Goal: Task Accomplishment & Management: Manage account settings

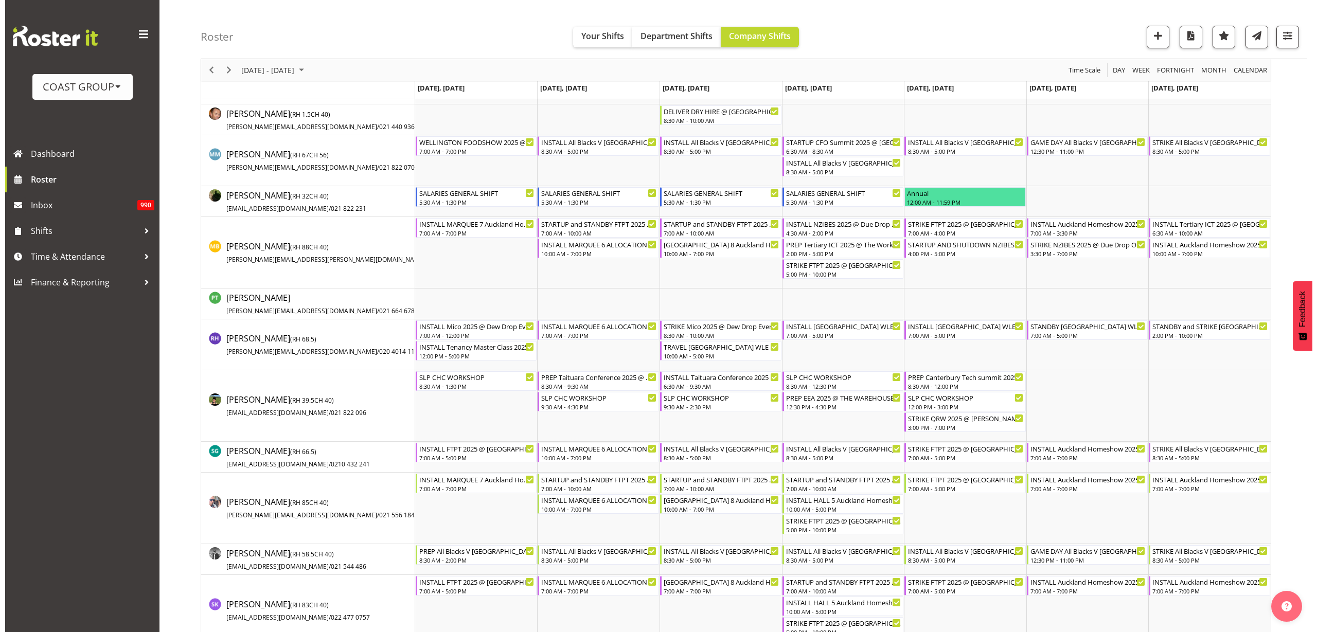
scroll to position [965, 0]
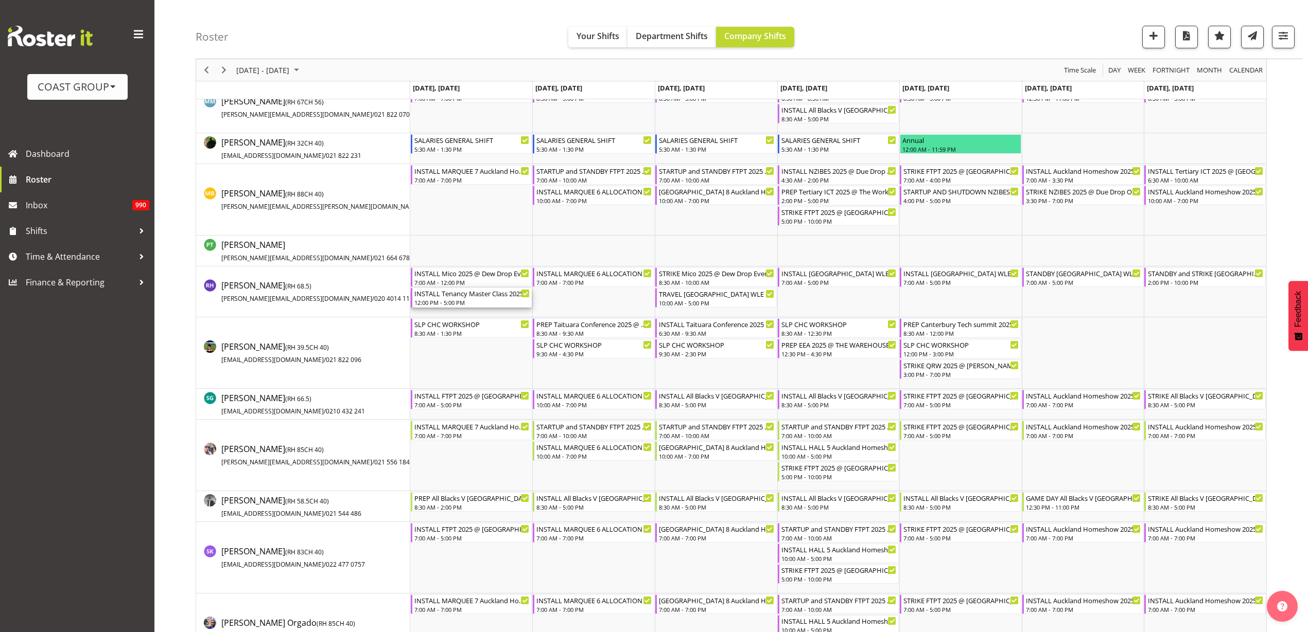
click at [462, 297] on div "INSTALL Tenancy Master Class 2025 @ The Cordis on site @ 1300" at bounding box center [472, 293] width 116 height 10
click at [0, 0] on div at bounding box center [0, 0] width 0 height 0
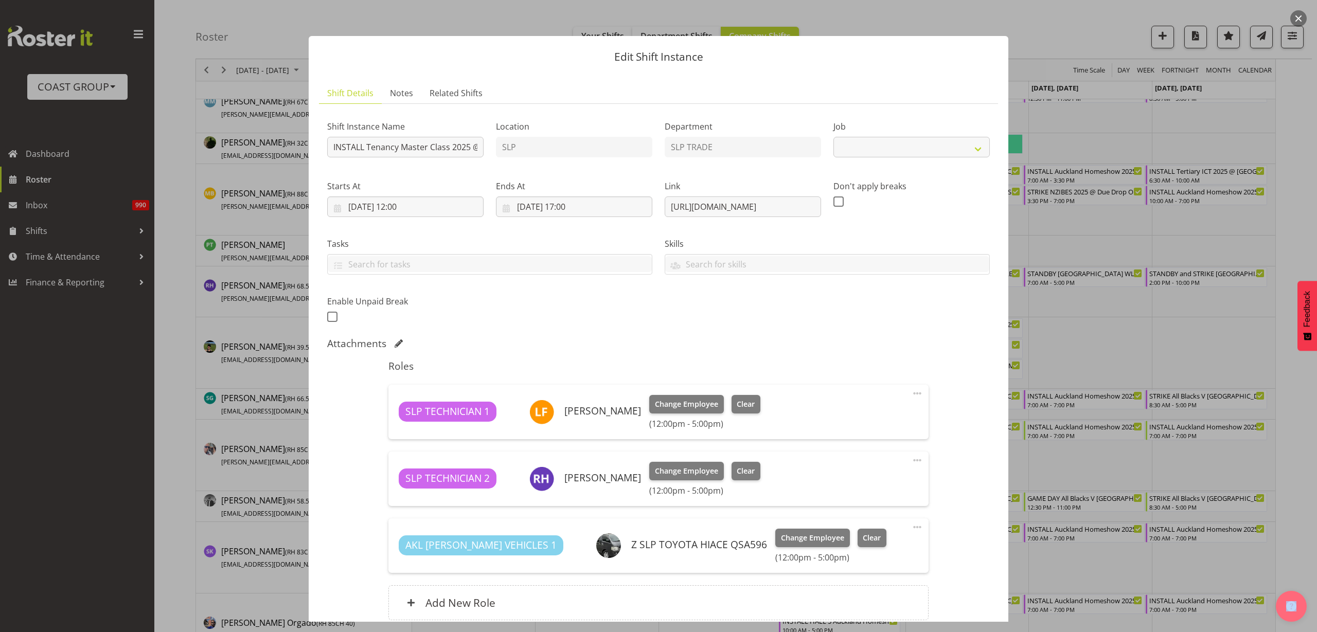
select select "10403"
drag, startPoint x: 665, startPoint y: 207, endPoint x: 1129, endPoint y: 209, distance: 464.2
click at [1129, 209] on div "Edit Shift Instance Shift Details Notes Related Shifts Shift Instance Name INST…" at bounding box center [658, 316] width 1317 height 632
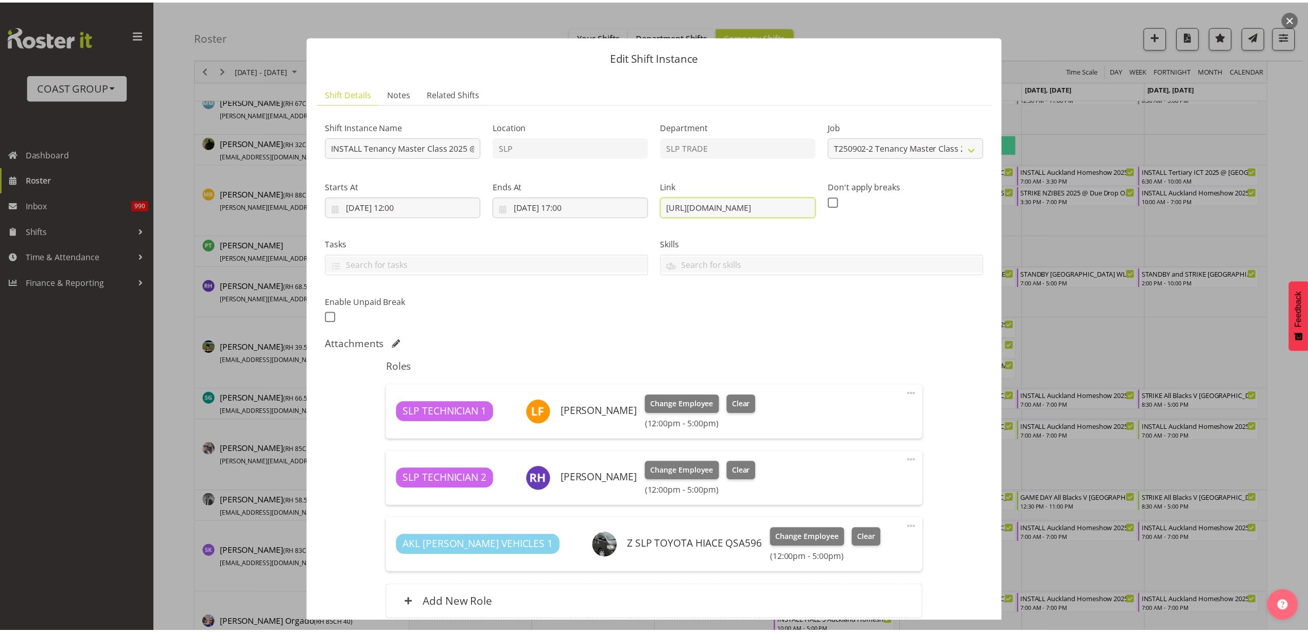
scroll to position [0, 0]
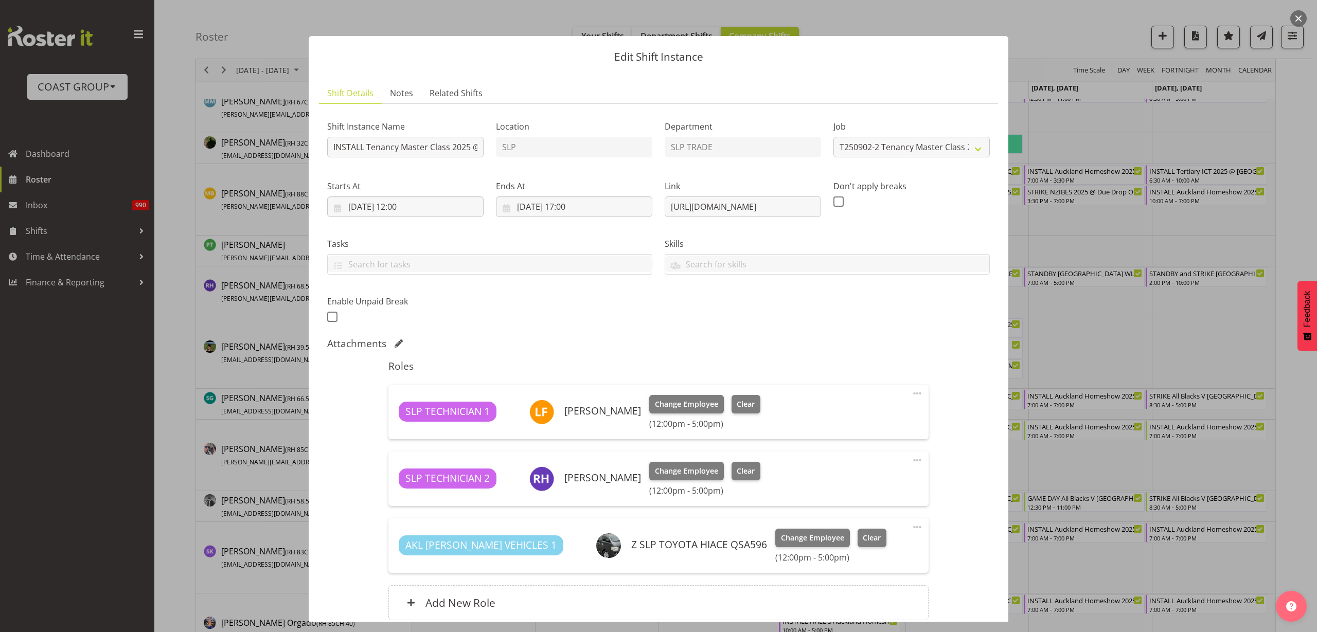
click at [1300, 17] on button "button" at bounding box center [1299, 18] width 16 height 16
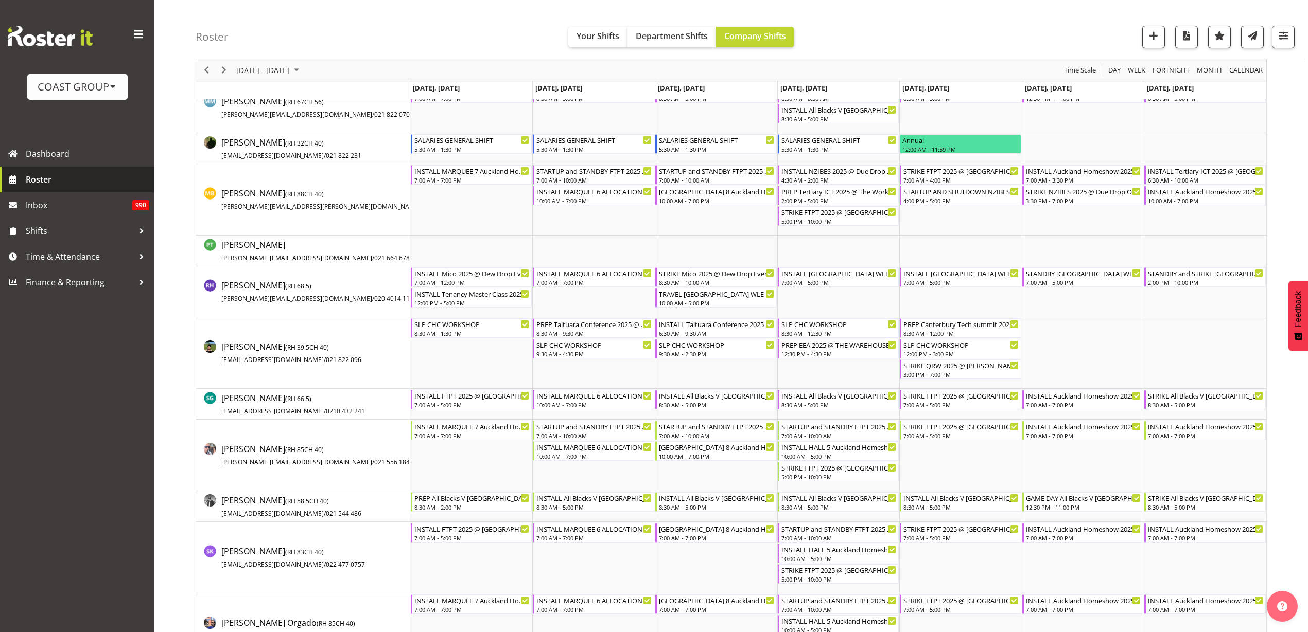
click at [34, 175] on span "Roster" at bounding box center [88, 179] width 124 height 15
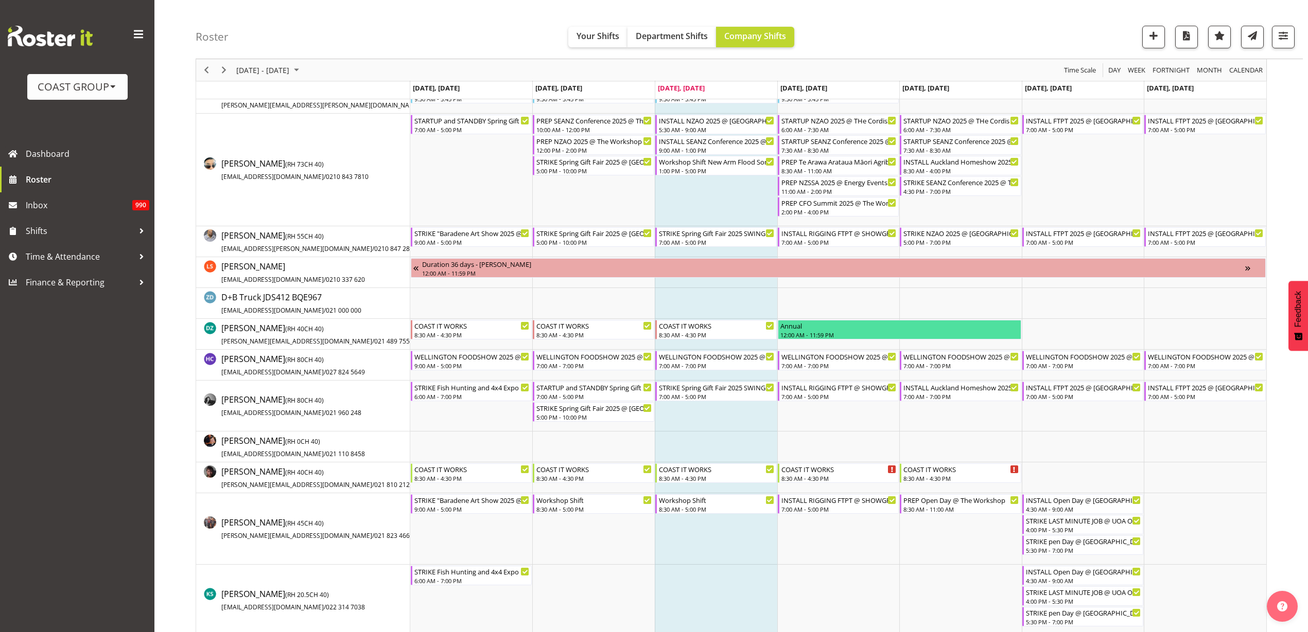
scroll to position [257, 0]
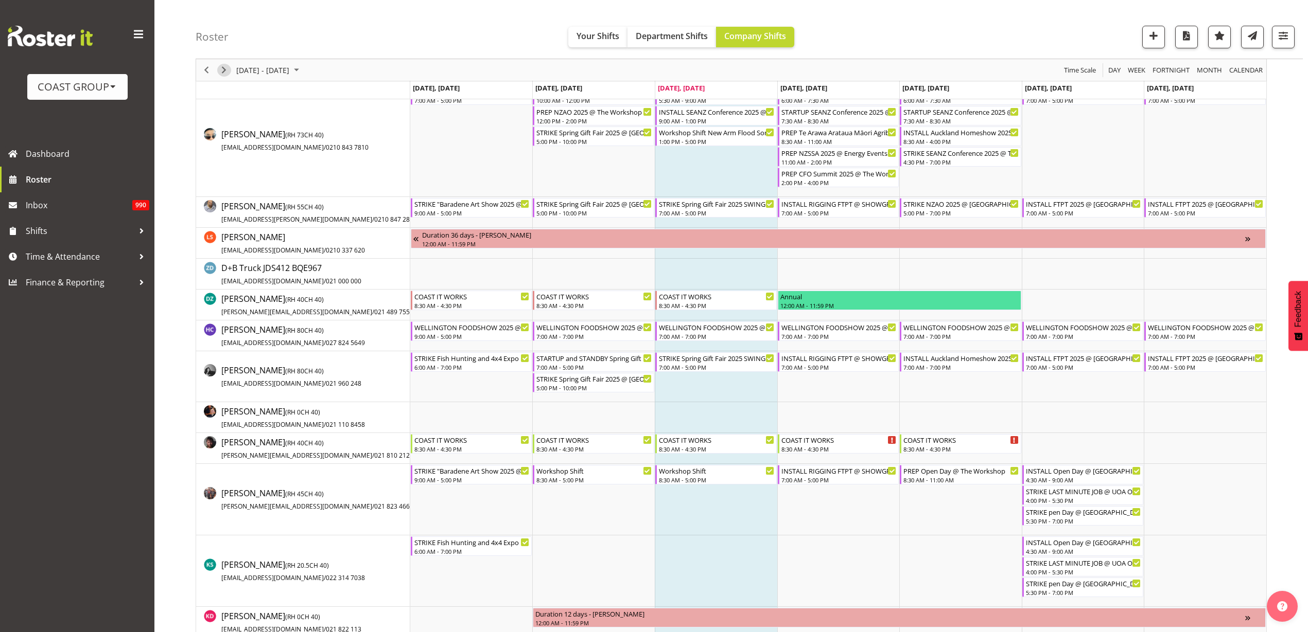
click at [222, 69] on span "Next" at bounding box center [224, 70] width 12 height 13
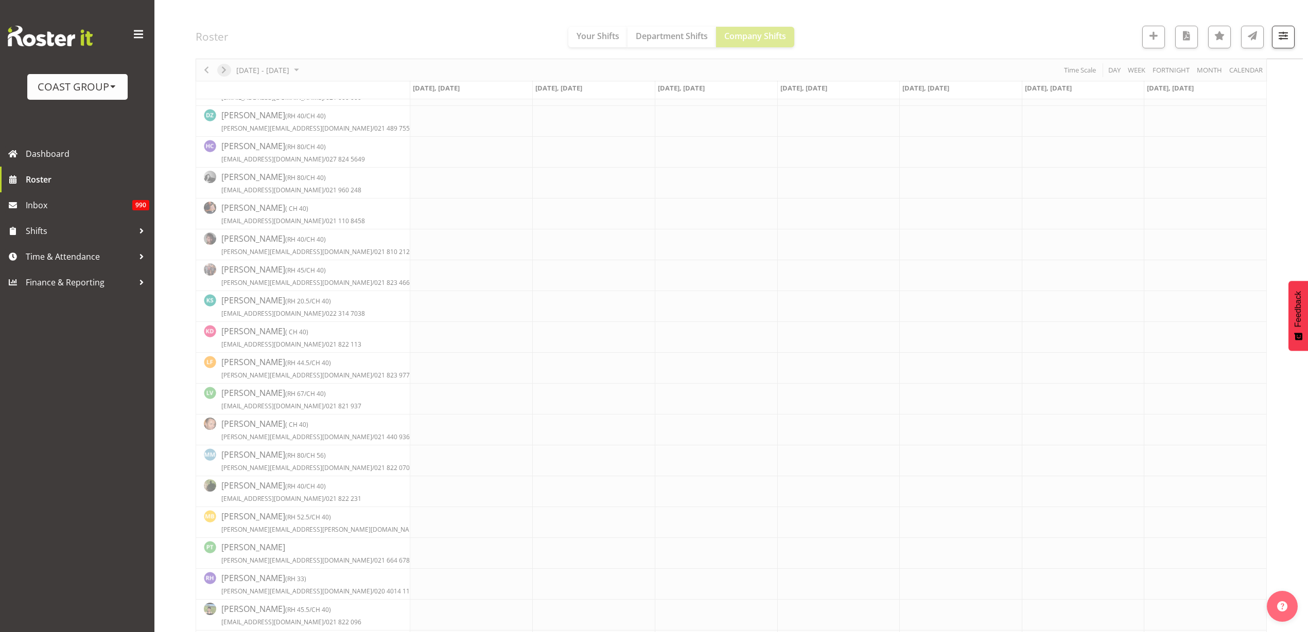
scroll to position [0, 0]
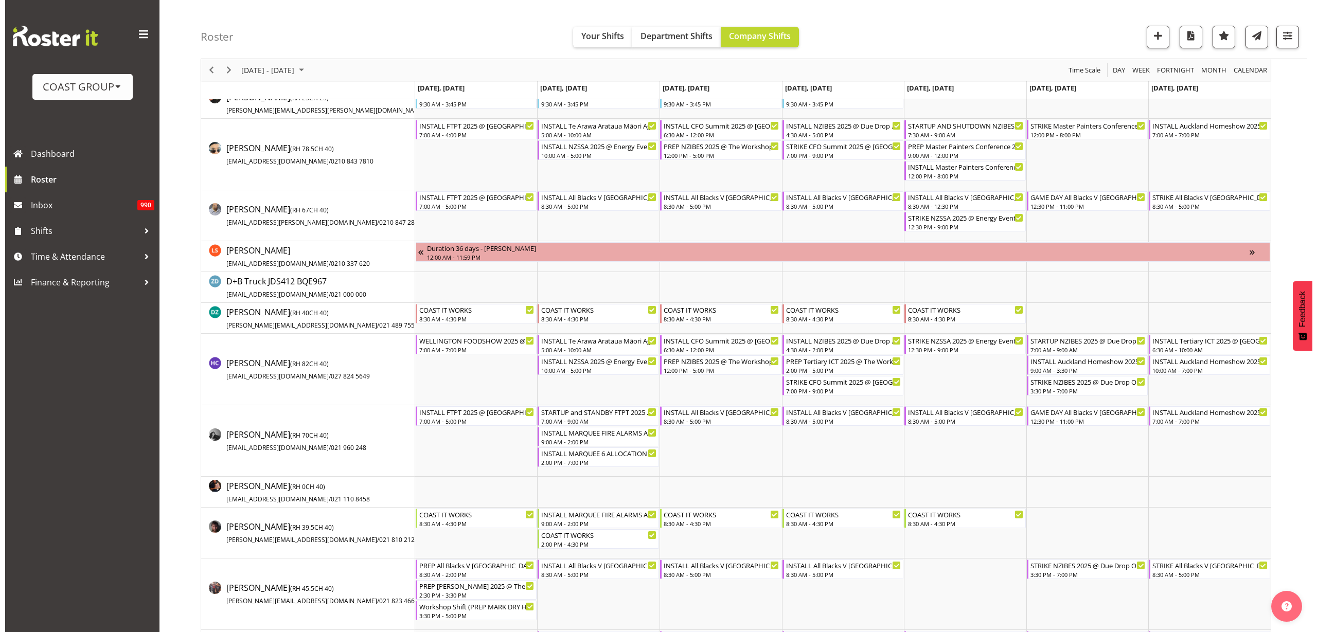
scroll to position [193, 0]
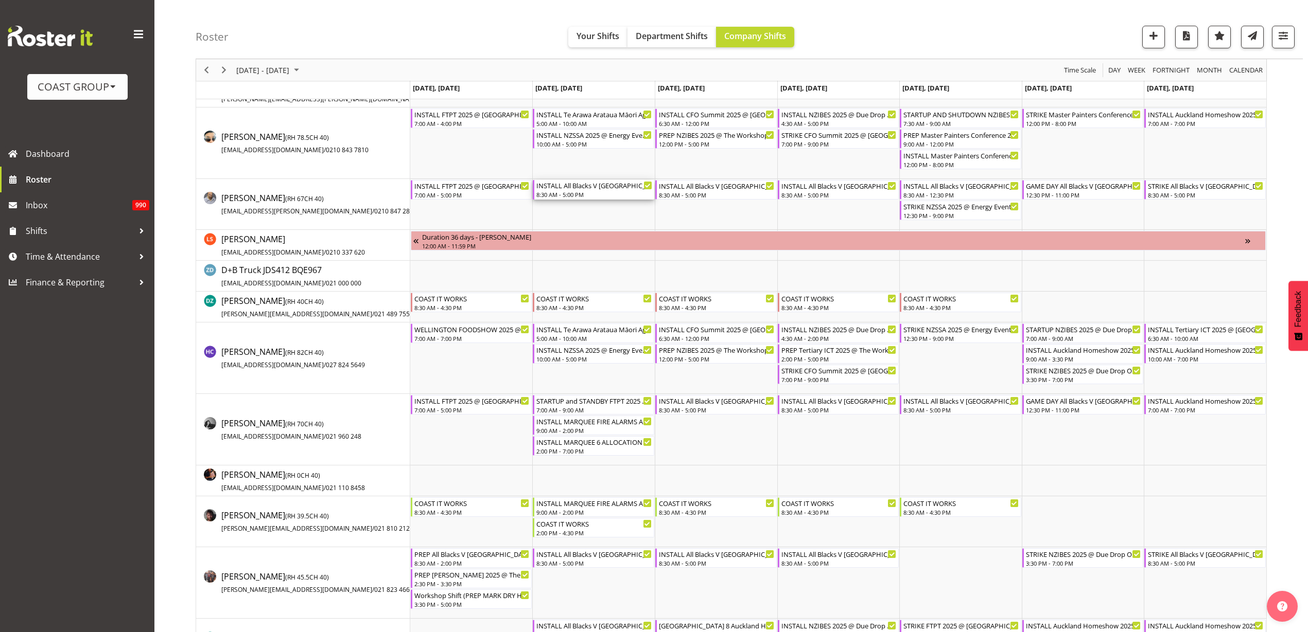
click at [576, 185] on div "INSTALL All Blacks V [GEOGRAPHIC_DATA] 2025 @ [GEOGRAPHIC_DATA] On Site @ TBC" at bounding box center [594, 185] width 116 height 10
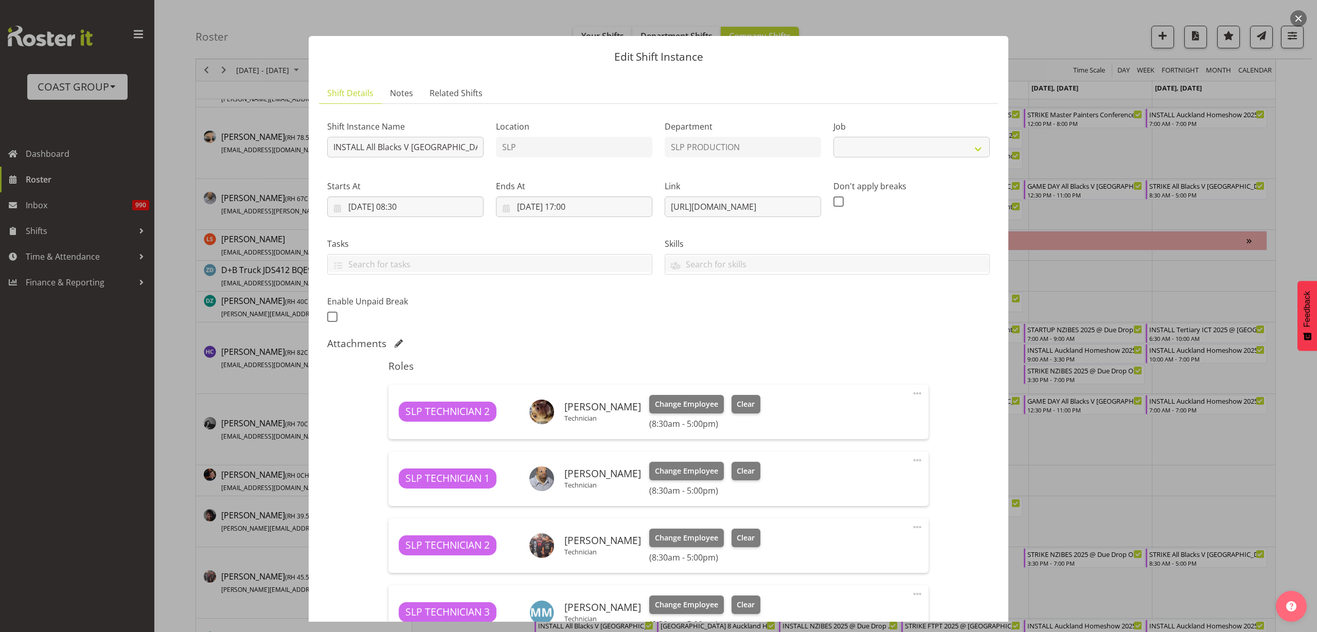
select select "10197"
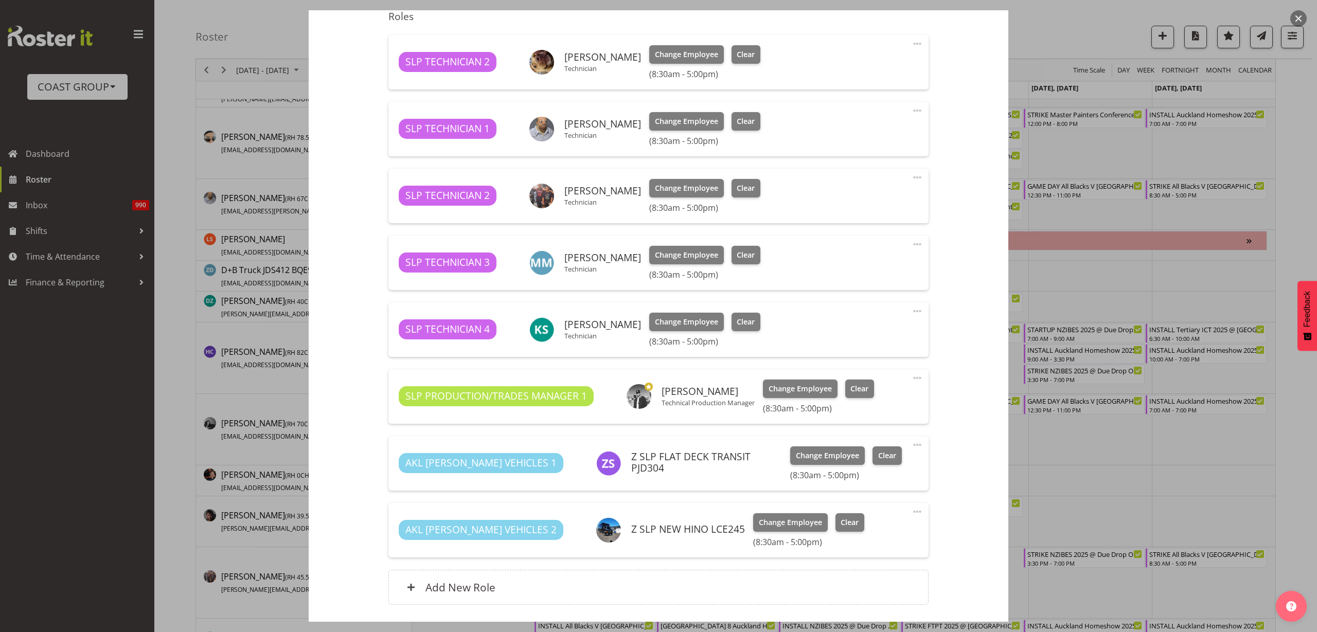
scroll to position [360, 0]
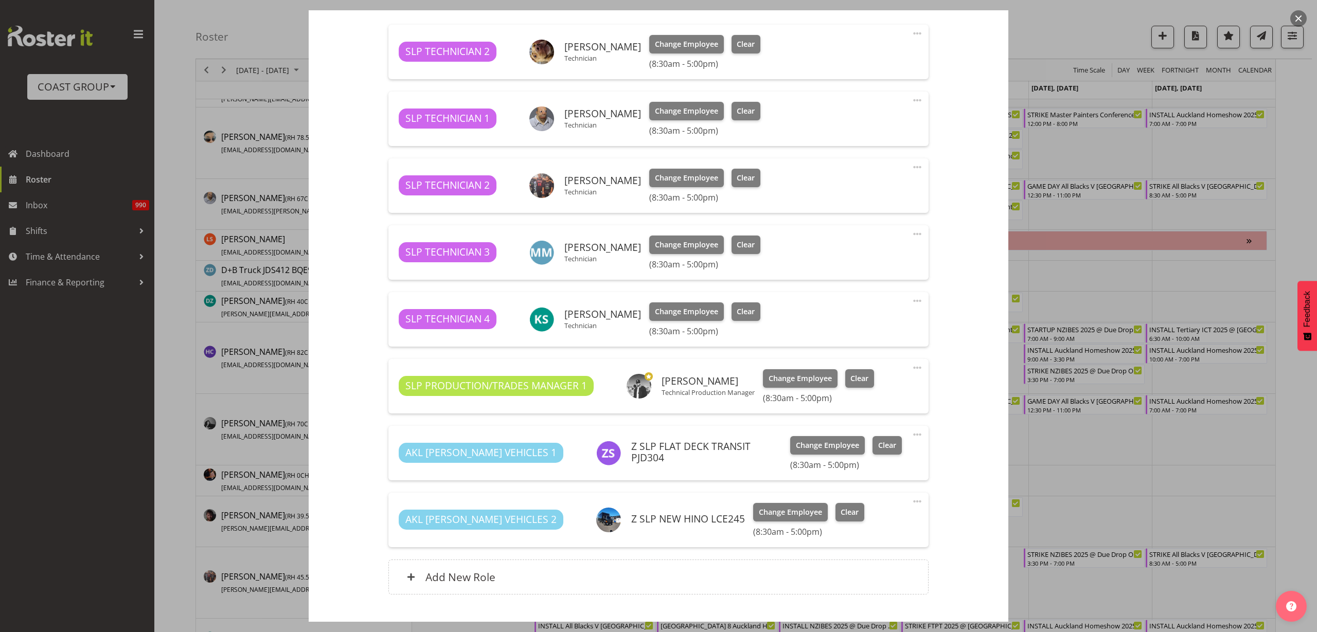
click at [911, 301] on span at bounding box center [917, 301] width 12 height 12
click at [877, 360] on link "Delete" at bounding box center [874, 363] width 99 height 19
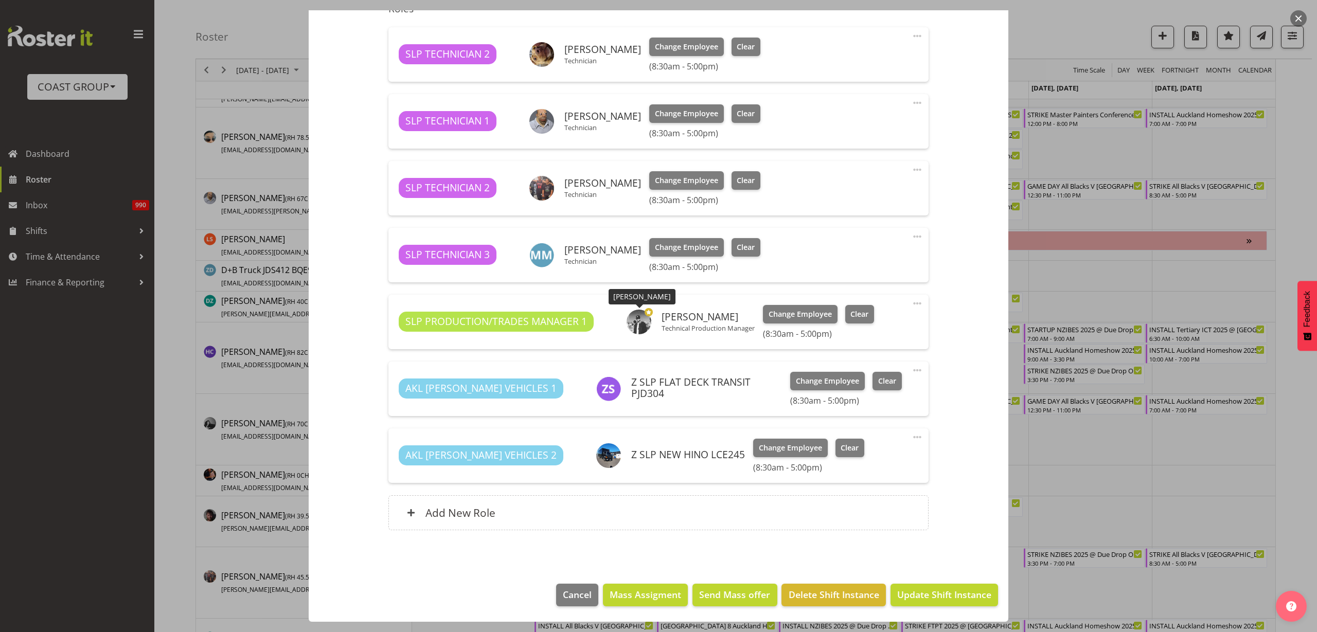
scroll to position [36, 0]
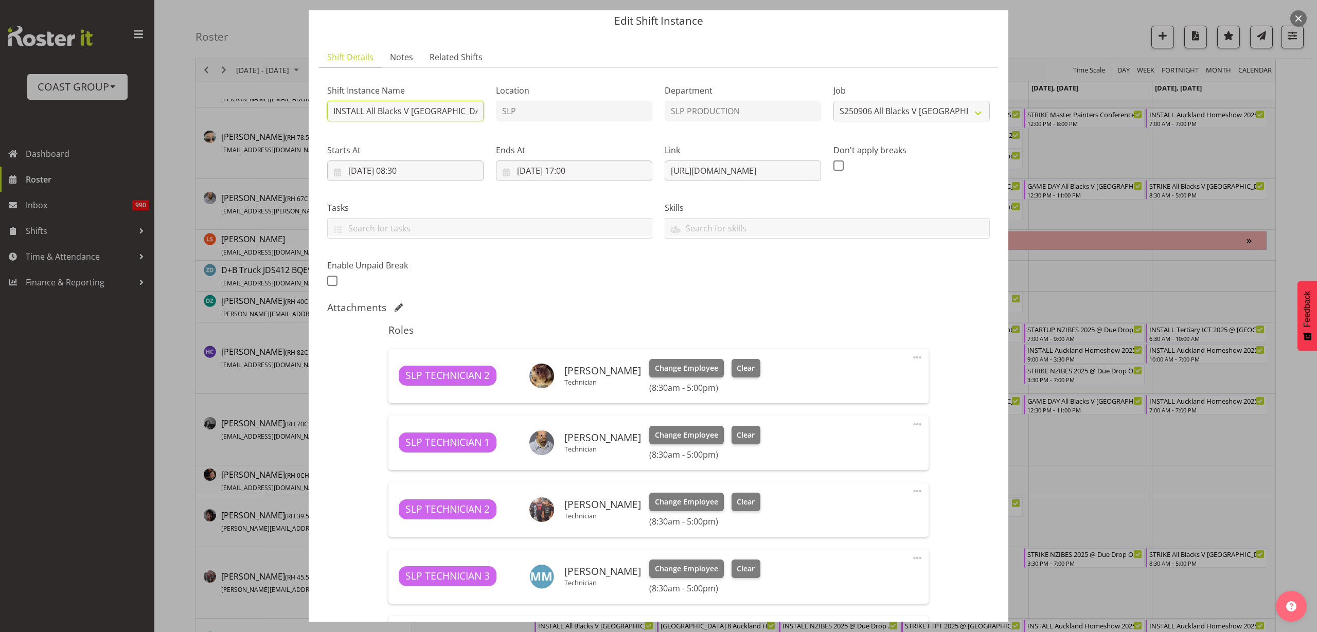
drag, startPoint x: 364, startPoint y: 109, endPoint x: 254, endPoint y: 101, distance: 110.9
click at [254, 101] on div "Edit Shift Instance Shift Details Notes Related Shifts Shift Instance Name INST…" at bounding box center [658, 316] width 1317 height 632
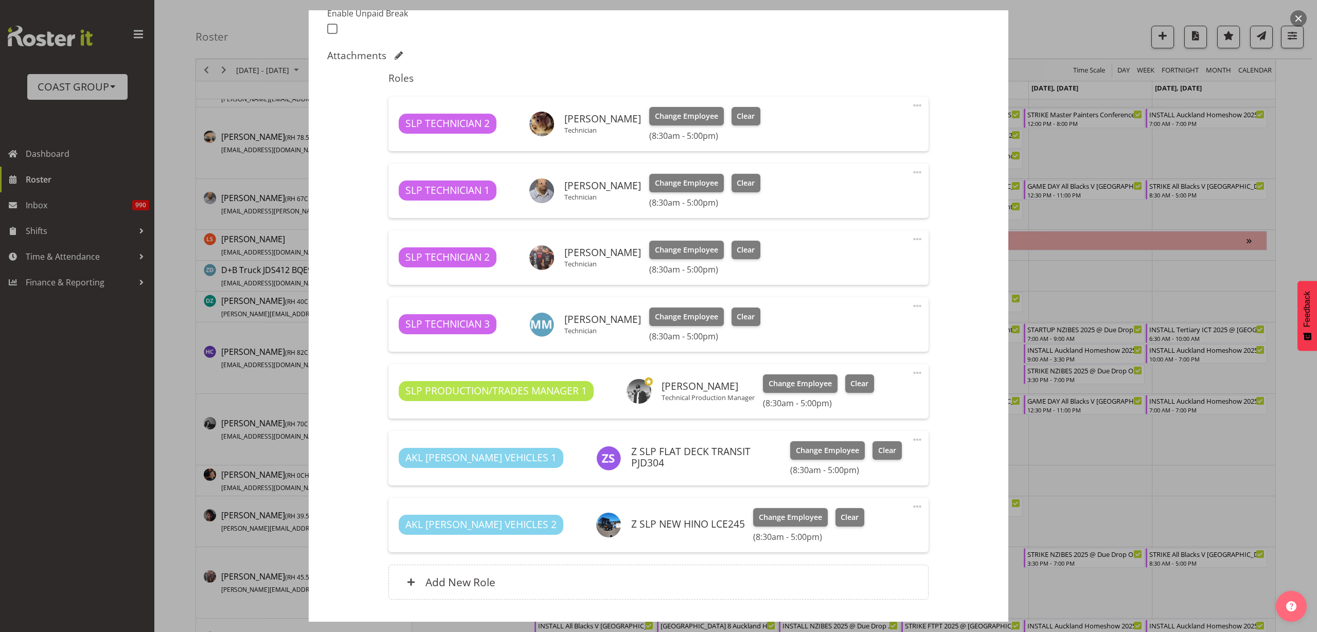
scroll to position [358, 0]
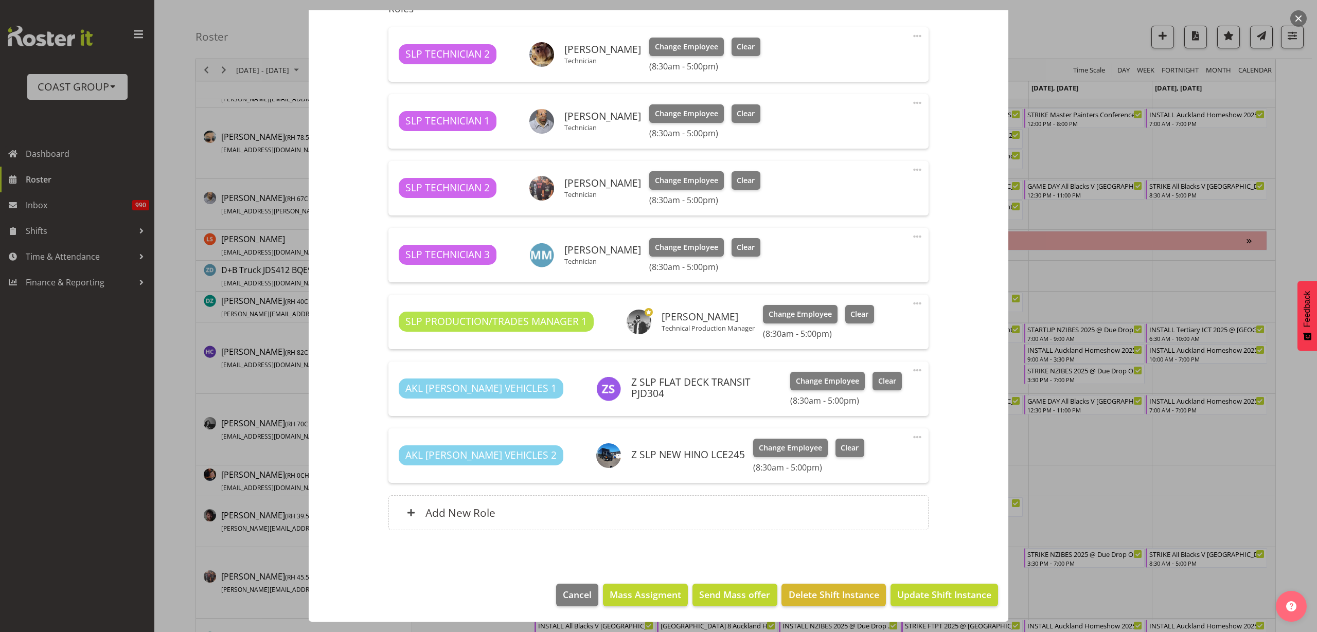
type input "PREP All Blacks V South Africa 2025 @ The Workshop"
click at [923, 591] on span "Update Shift Instance" at bounding box center [944, 594] width 94 height 13
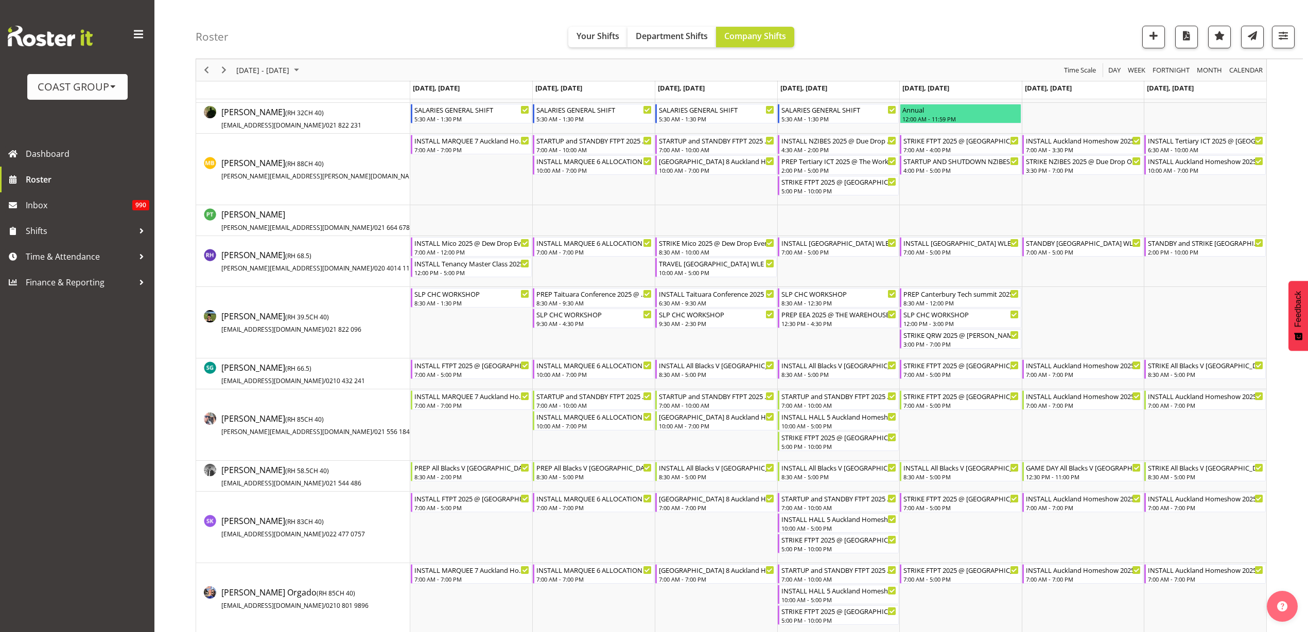
scroll to position [1178, 0]
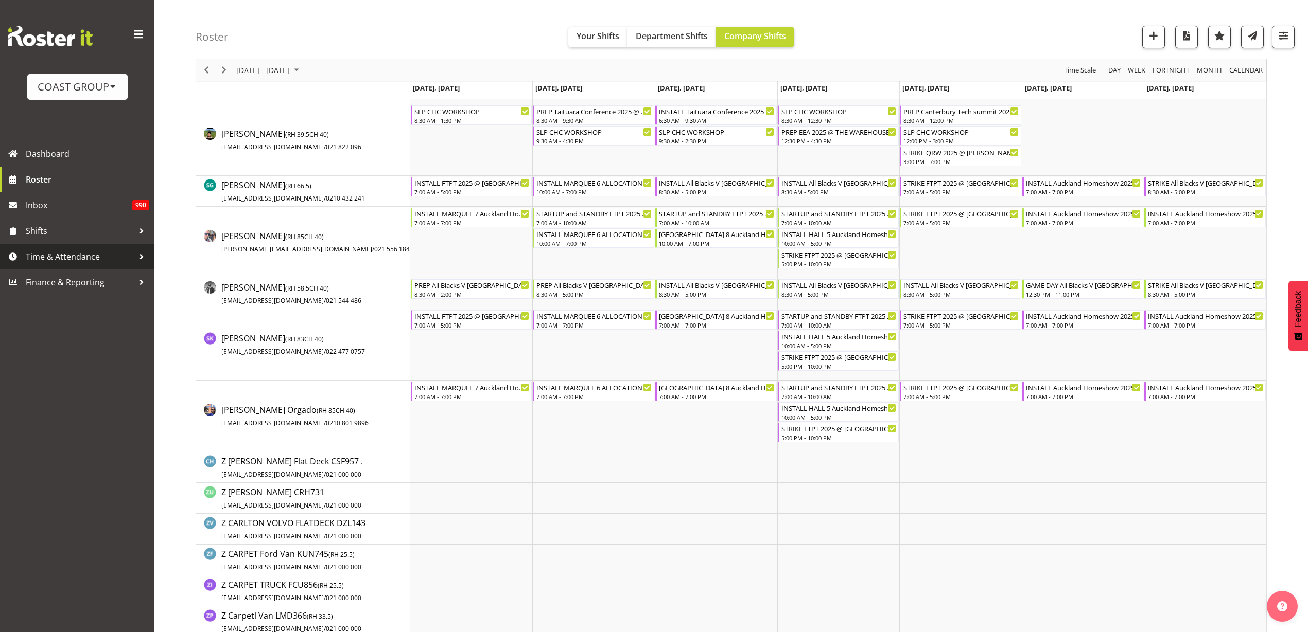
click at [85, 262] on span "Time & Attendance" at bounding box center [80, 256] width 108 height 15
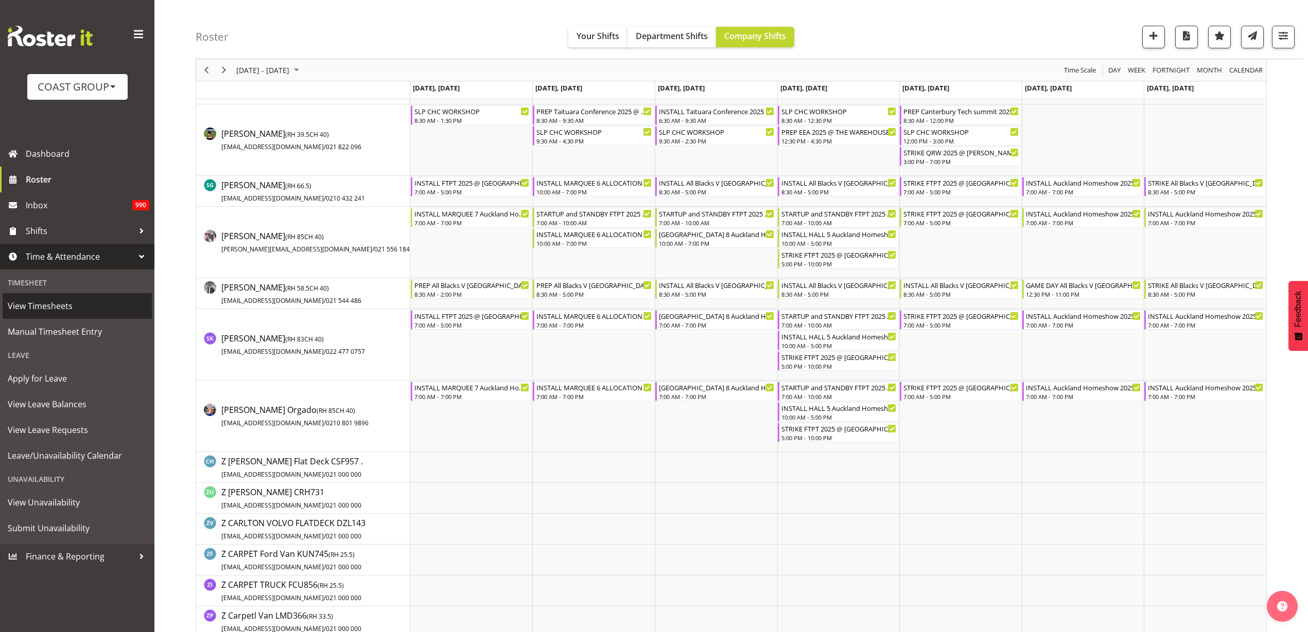
click at [53, 307] on span "View Timesheets" at bounding box center [77, 305] width 139 height 15
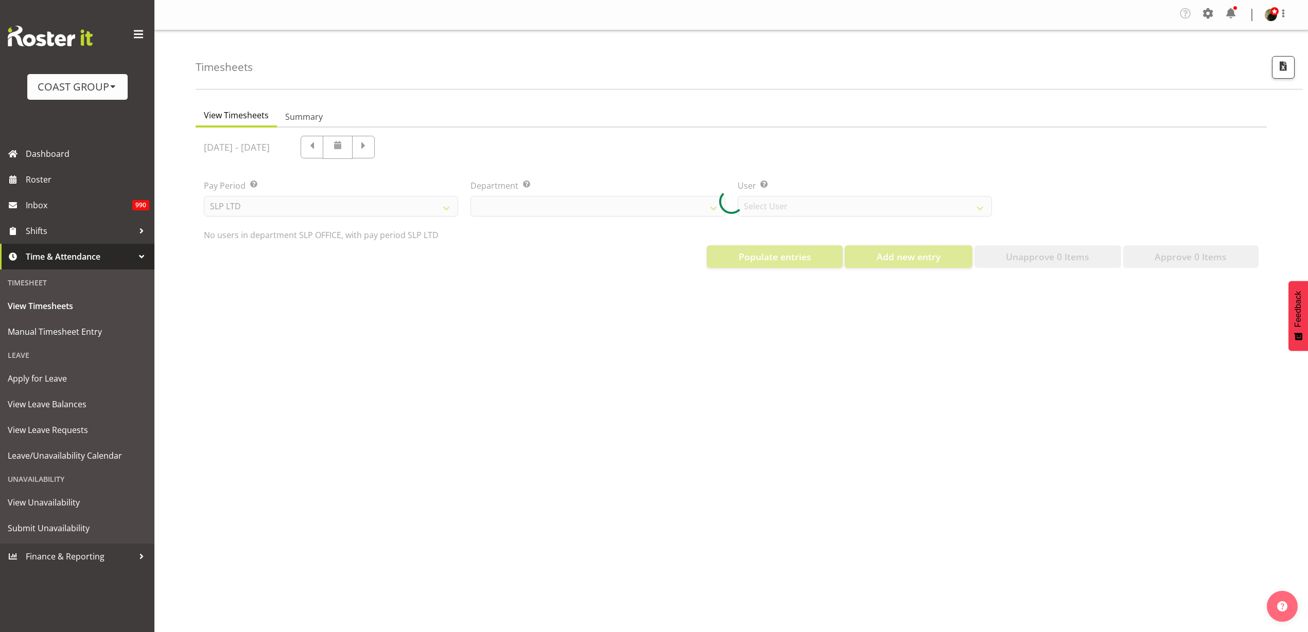
select select "25"
select select "7496"
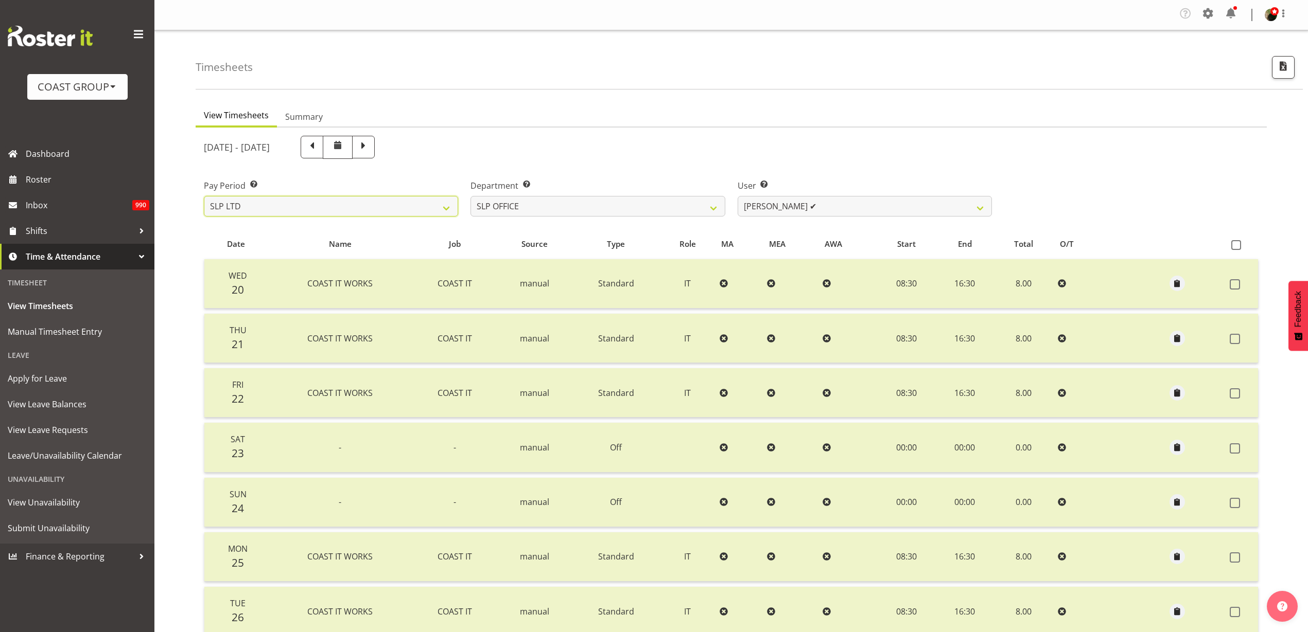
click at [389, 202] on select "SLP LTD EHS LTD DW LTD VEHICLES Carlton Events Hamilton 120 Limited Wellington …" at bounding box center [331, 206] width 254 height 21
click at [582, 210] on select "SLP CHC SLP OFFICE SLP PRODUCTION SLP TRADE" at bounding box center [597, 206] width 254 height 21
select select "24"
click at [470, 196] on select "SLP CHC SLP OFFICE SLP PRODUCTION SLP TRADE" at bounding box center [597, 206] width 254 height 21
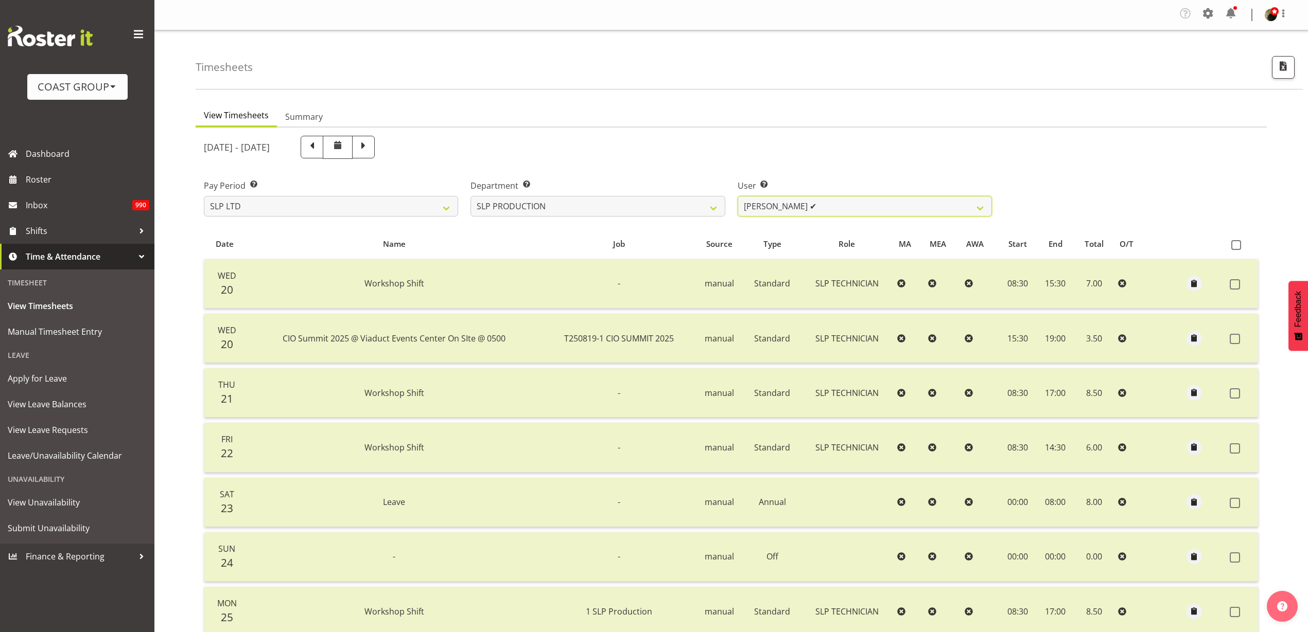
click at [858, 204] on select "Aaron Grant ✔ Alan Burrows ✔ Coel Phillips ✔ Kent Stevens ✔ Kes David ✔ Mark Ph…" at bounding box center [864, 206] width 254 height 21
select select "9775"
click at [737, 196] on select "Aaron Grant ✔ Alan Burrows ✔ Coel Phillips ✔ Kent Stevens ✔ Kes David ✔ Mark Ph…" at bounding box center [864, 206] width 254 height 21
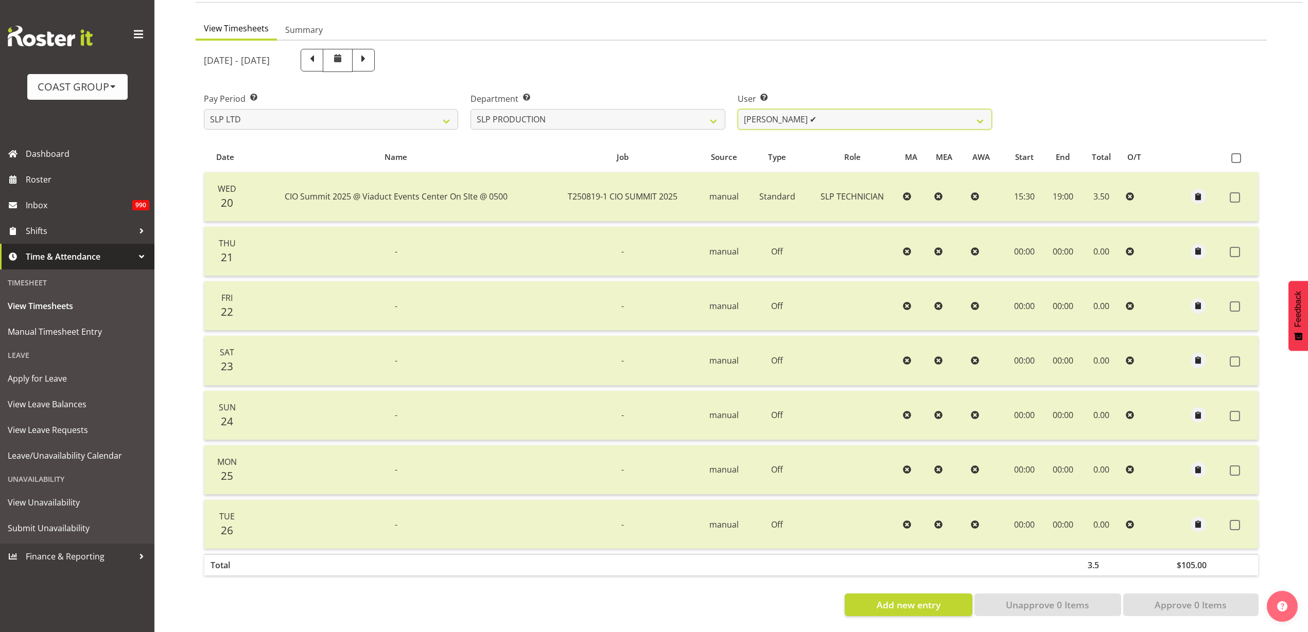
scroll to position [97, 0]
click at [87, 175] on span "Roster" at bounding box center [88, 179] width 124 height 15
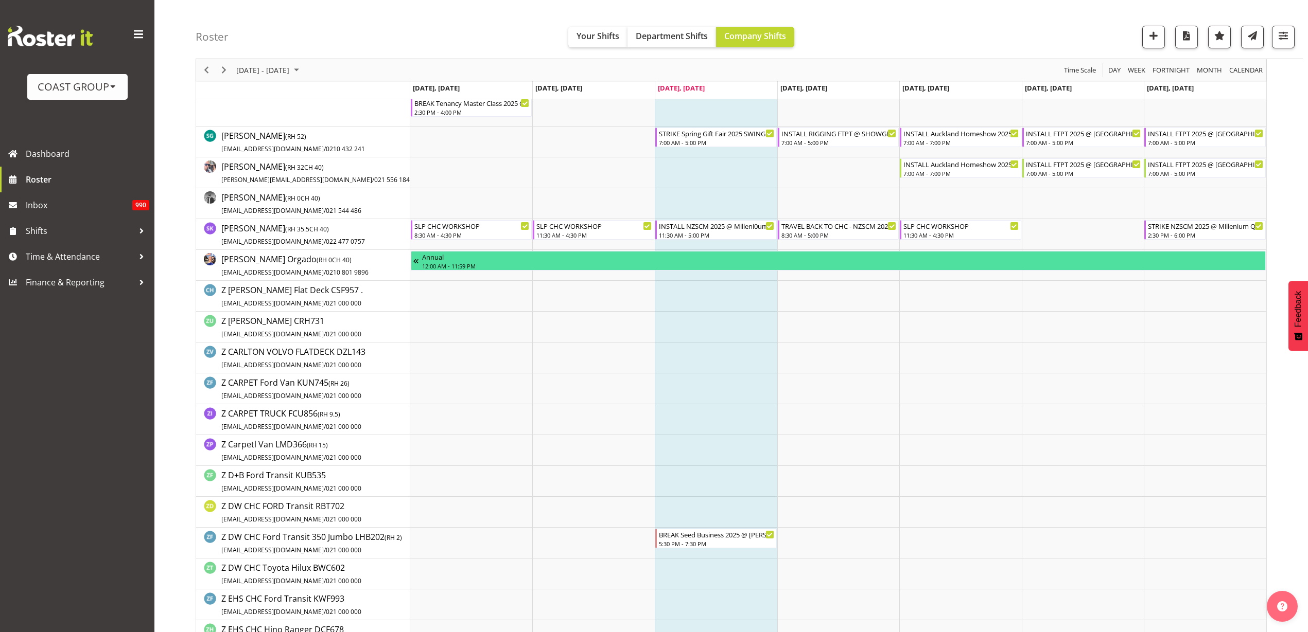
scroll to position [1222, 0]
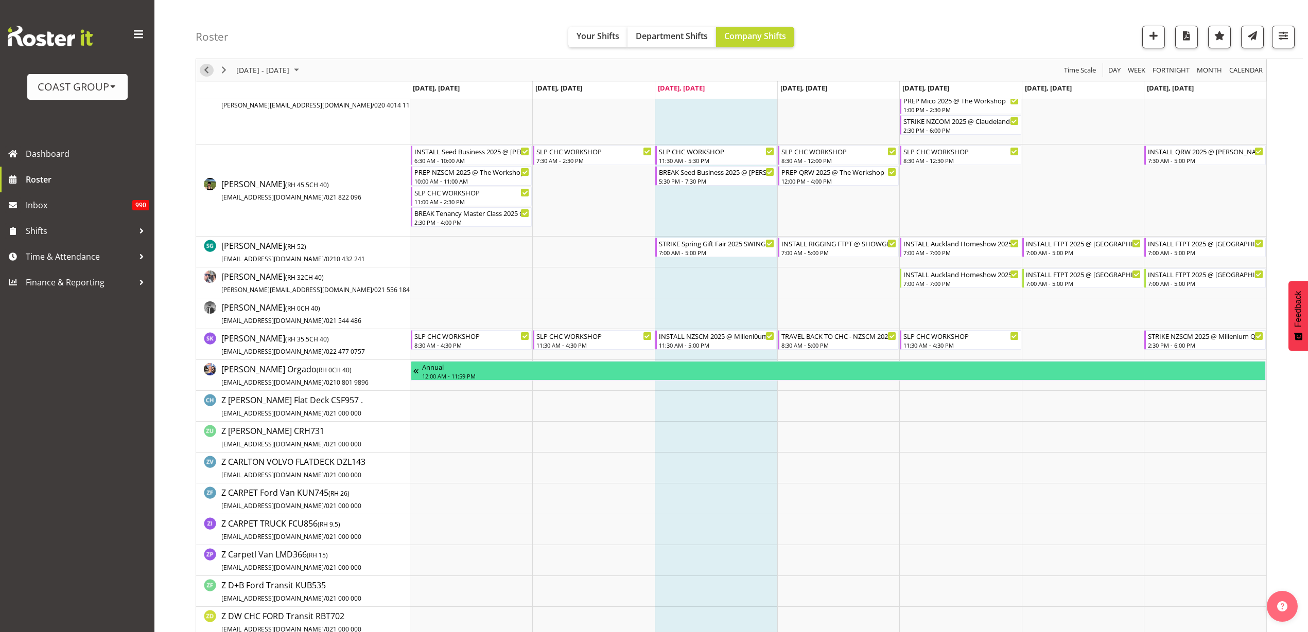
click at [205, 65] on span "Previous" at bounding box center [206, 70] width 12 height 13
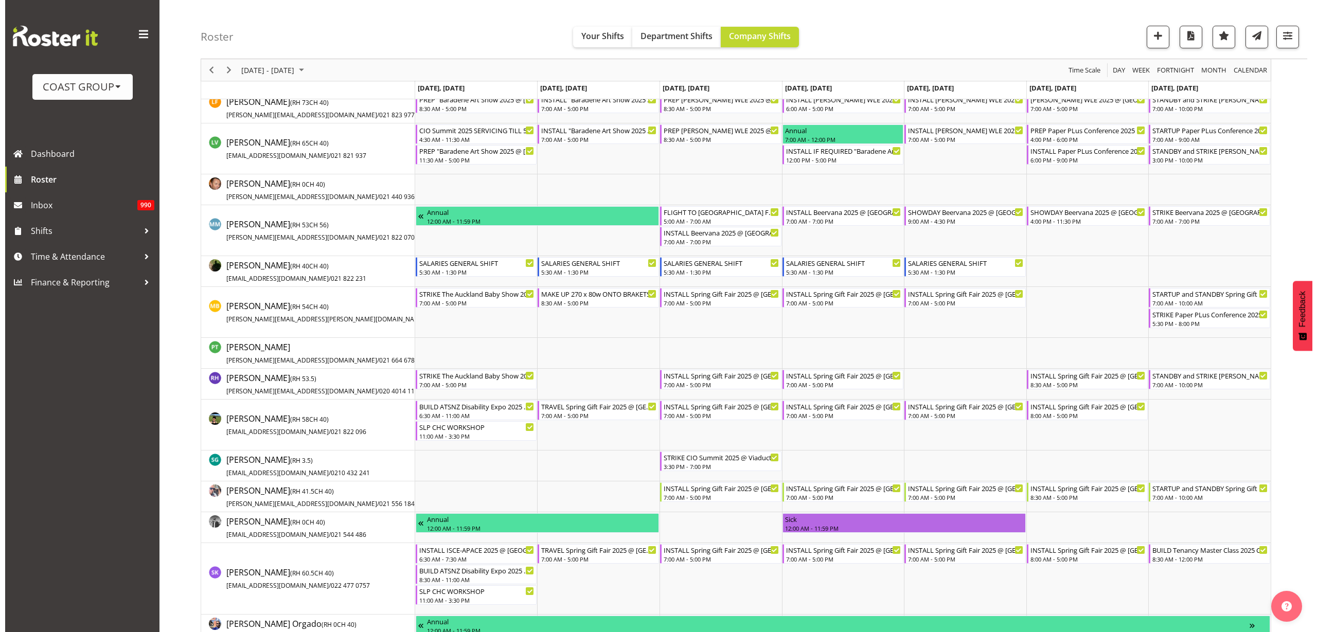
scroll to position [836, 0]
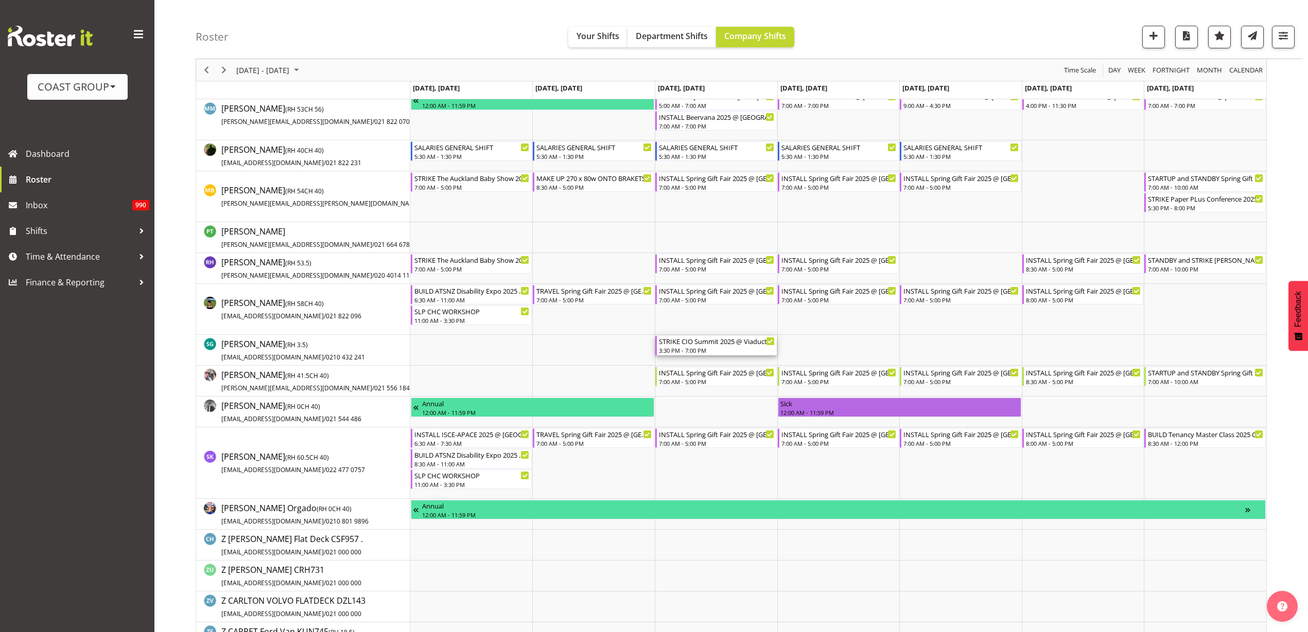
click at [711, 345] on div "STRIKE CIO Summit 2025 @ Viaduct Events Center On SIte @ 1600" at bounding box center [717, 341] width 116 height 10
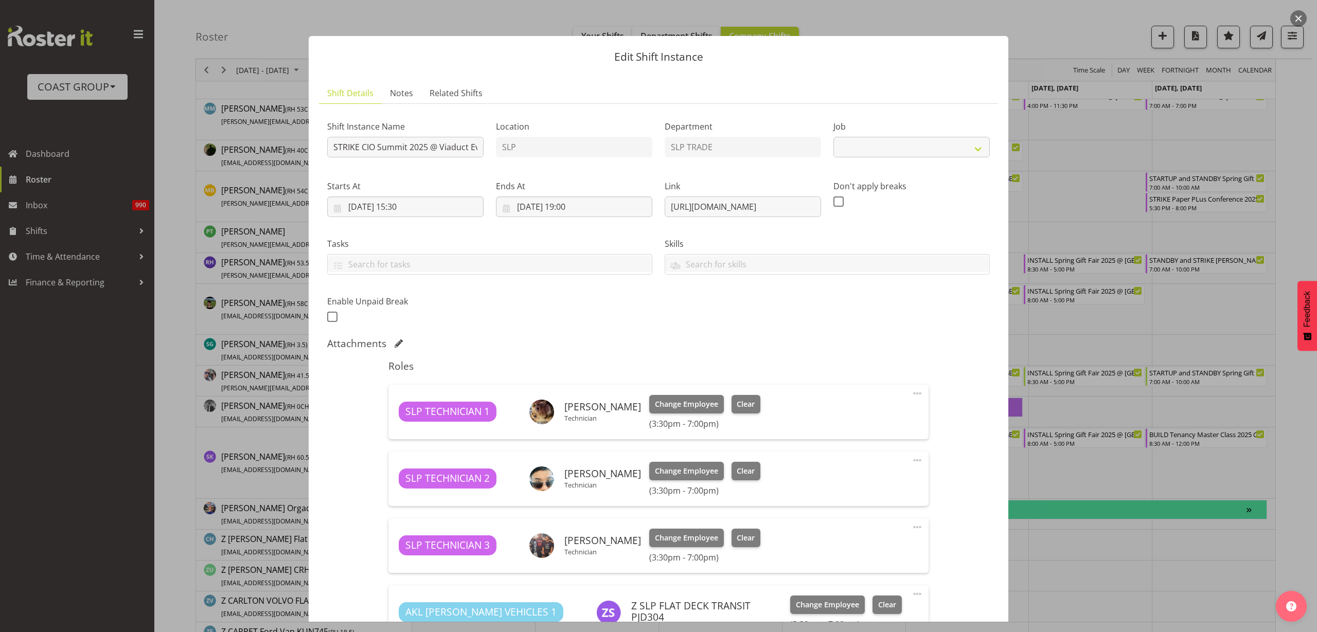
select select "10210"
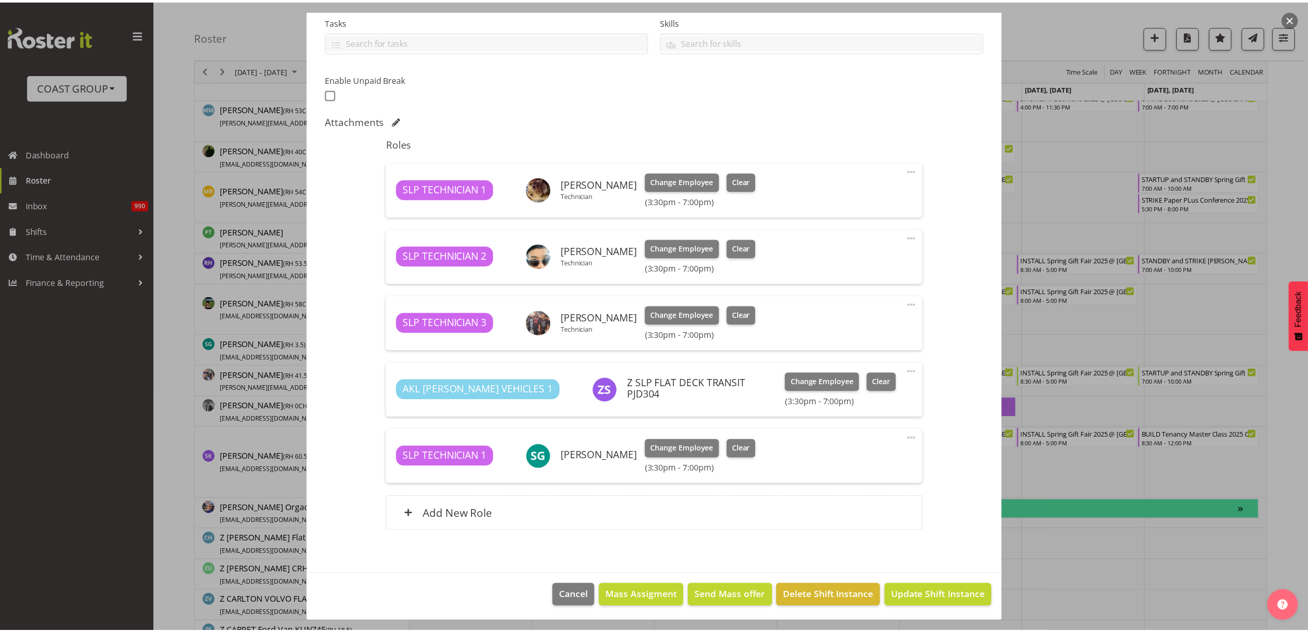
scroll to position [224, 0]
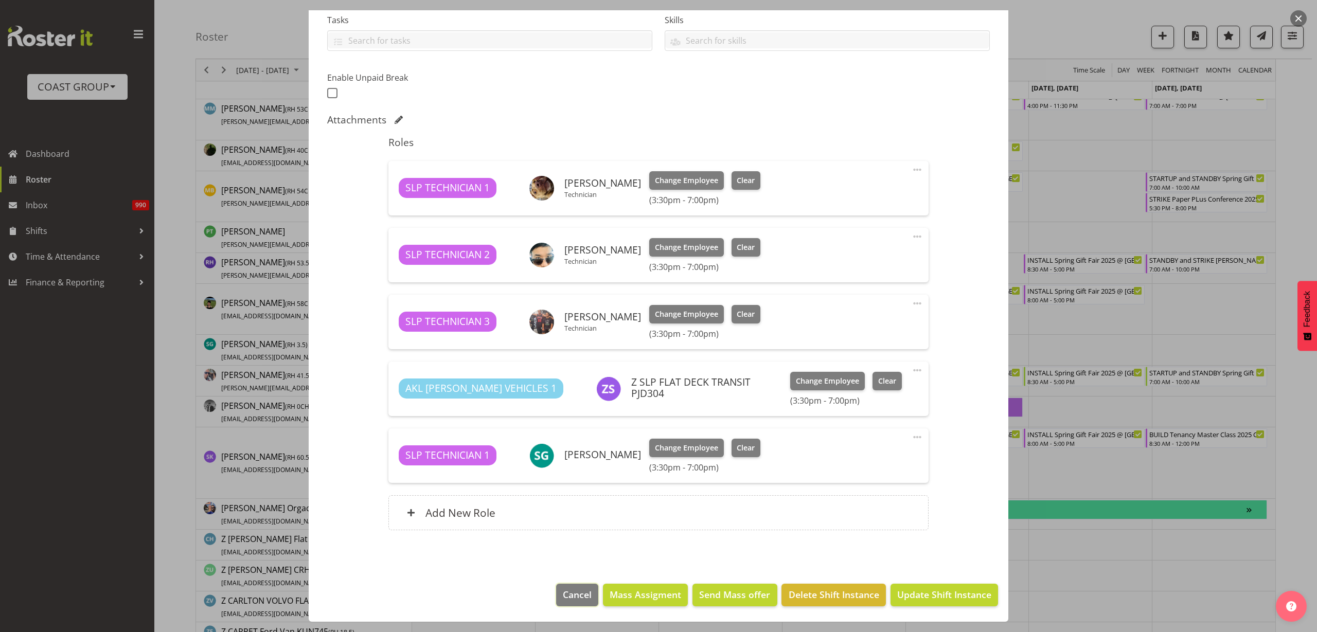
click at [563, 593] on span "Cancel" at bounding box center [577, 594] width 29 height 13
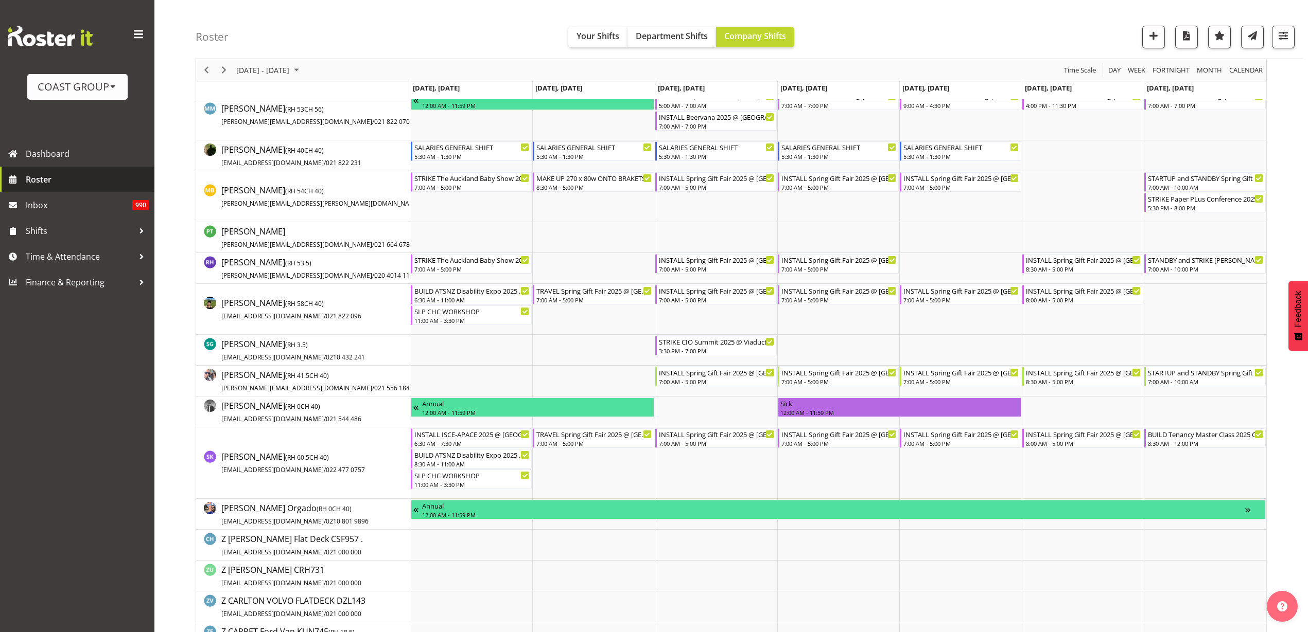
click at [41, 182] on span "Roster" at bounding box center [88, 179] width 124 height 15
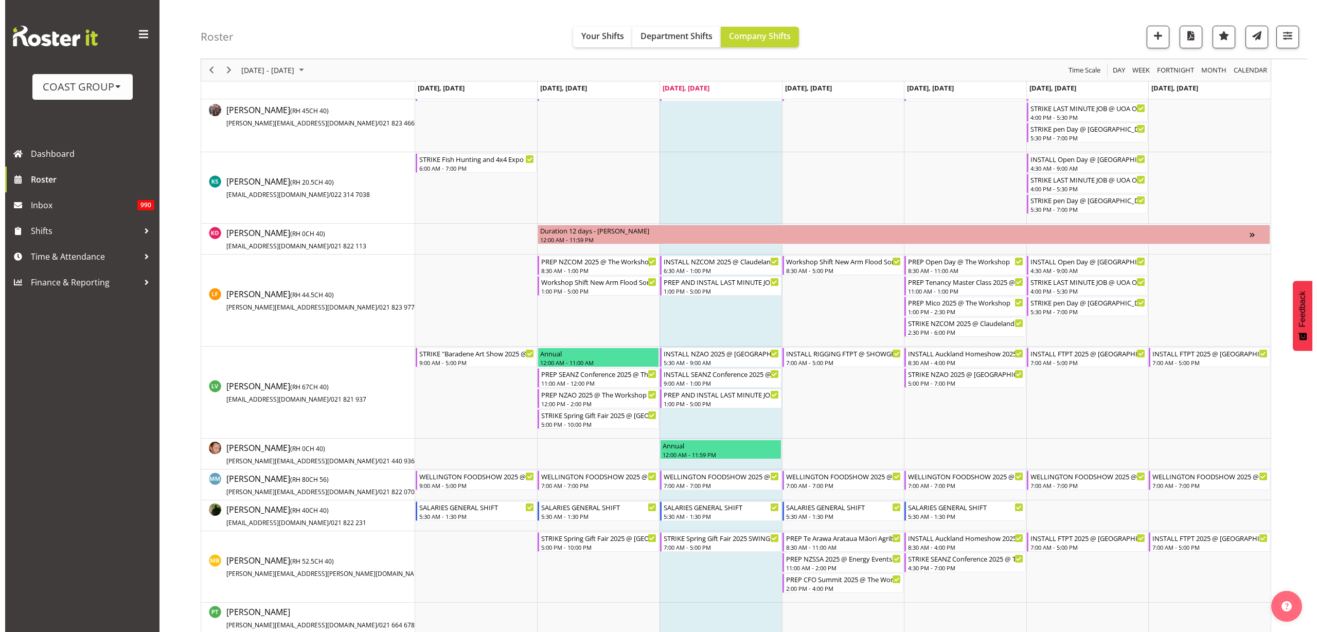
scroll to position [708, 0]
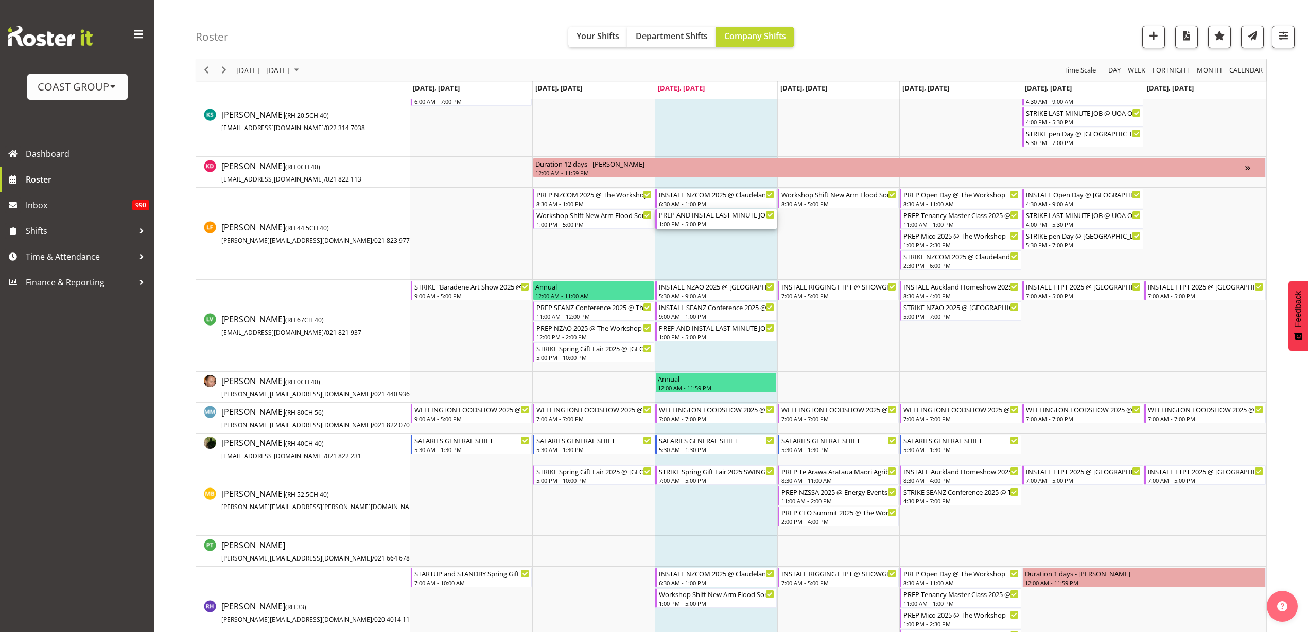
click at [708, 219] on div "PREP AND INSTAL LAST MINUTE JOB @ UOA On Site ASAP 1:00 PM - 5:00 PM" at bounding box center [717, 219] width 116 height 20
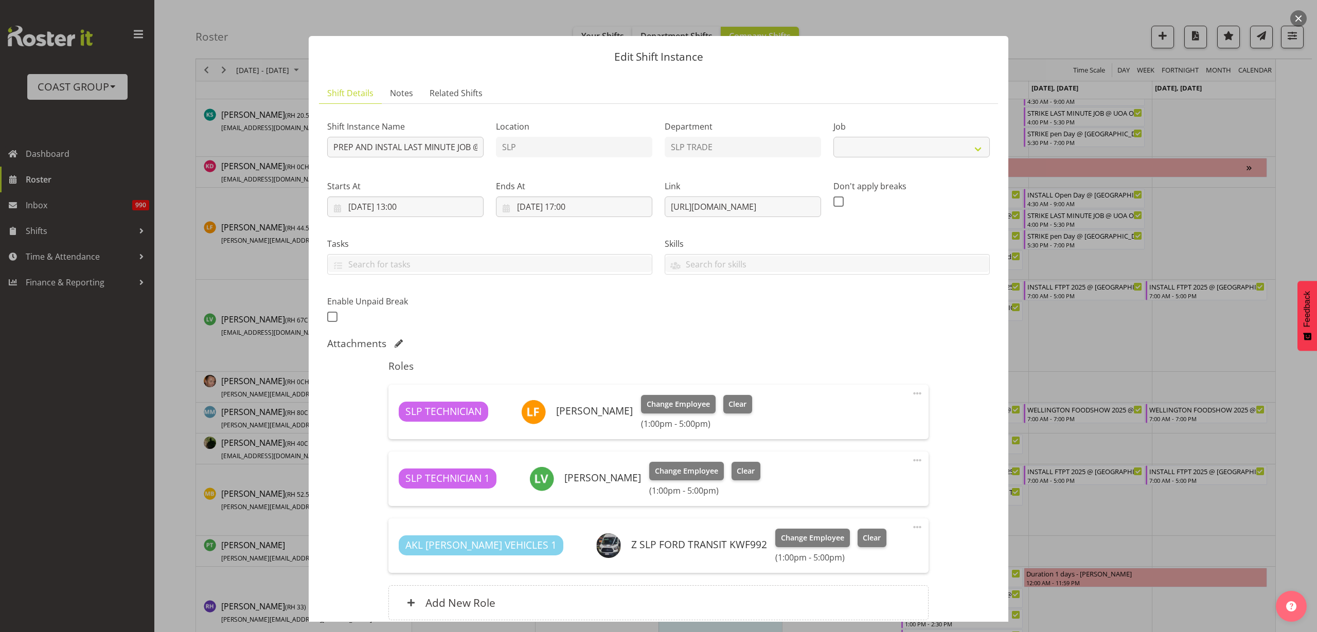
select select "10577"
click at [735, 405] on span "Clear" at bounding box center [738, 404] width 18 height 11
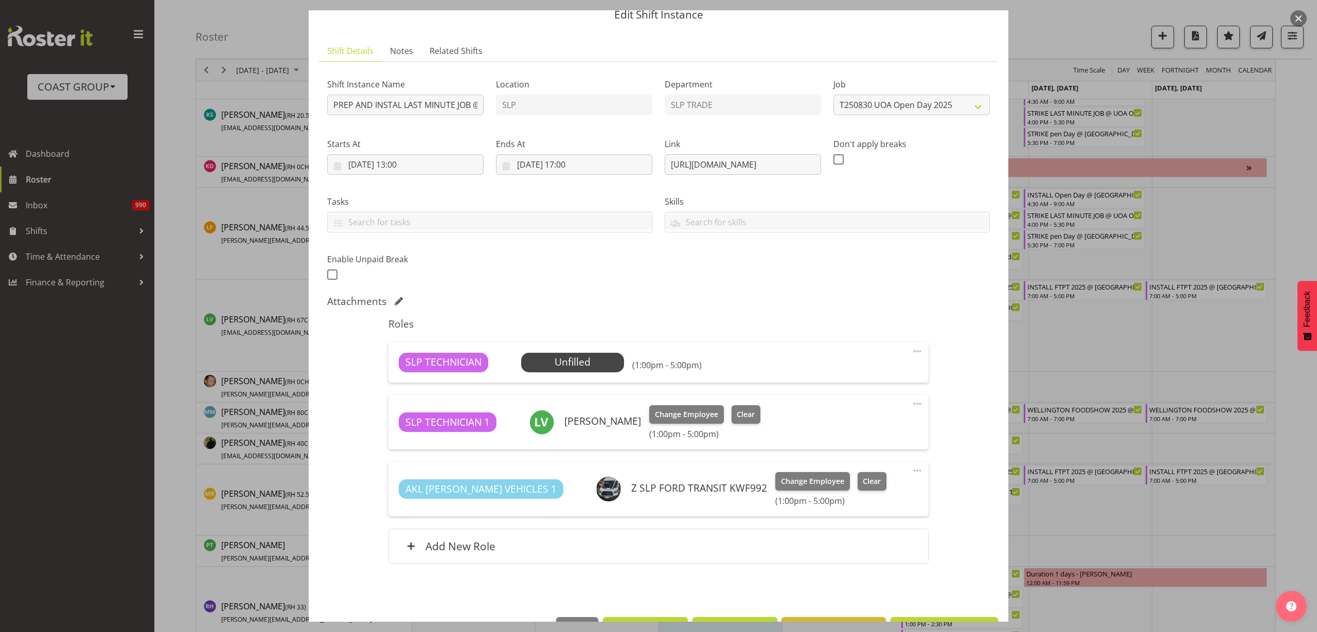
scroll to position [76, 0]
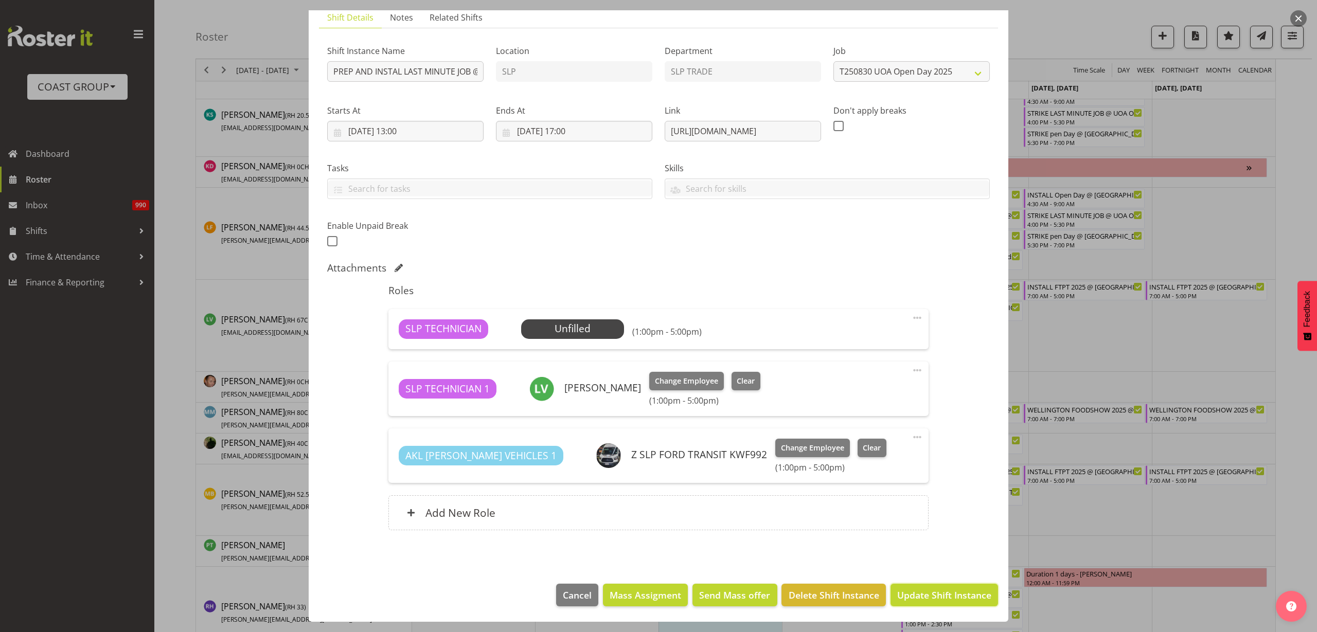
click at [903, 596] on span "Update Shift Instance" at bounding box center [944, 595] width 94 height 13
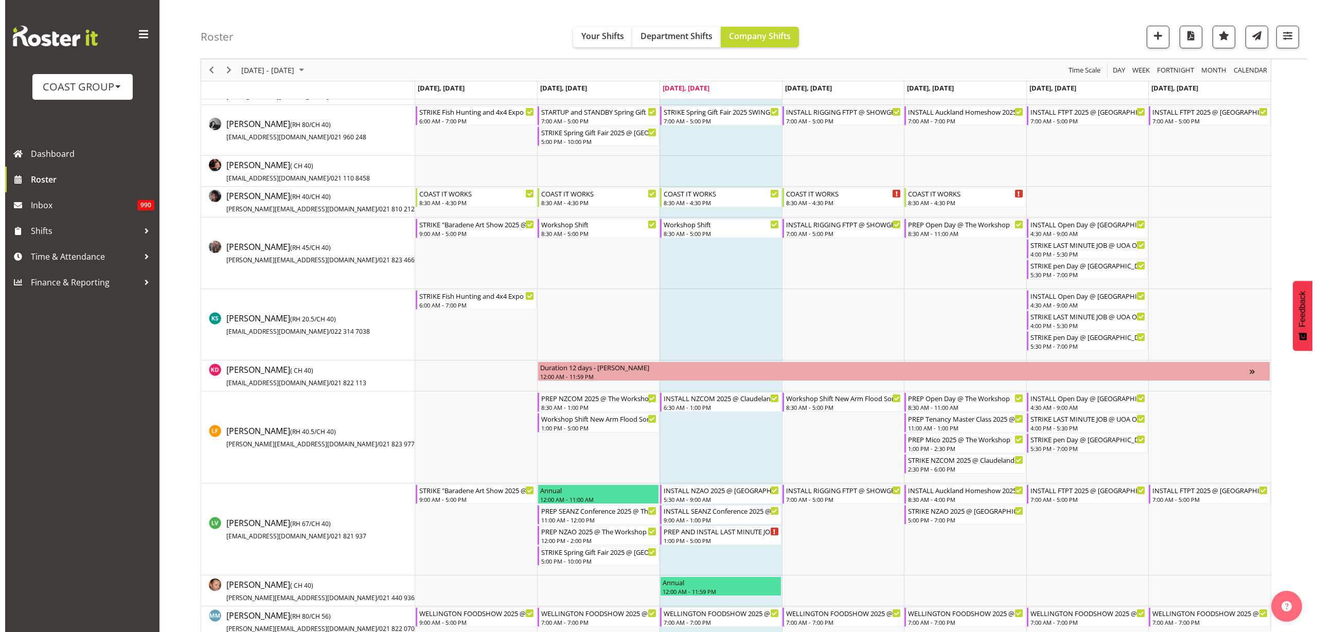
scroll to position [0, 0]
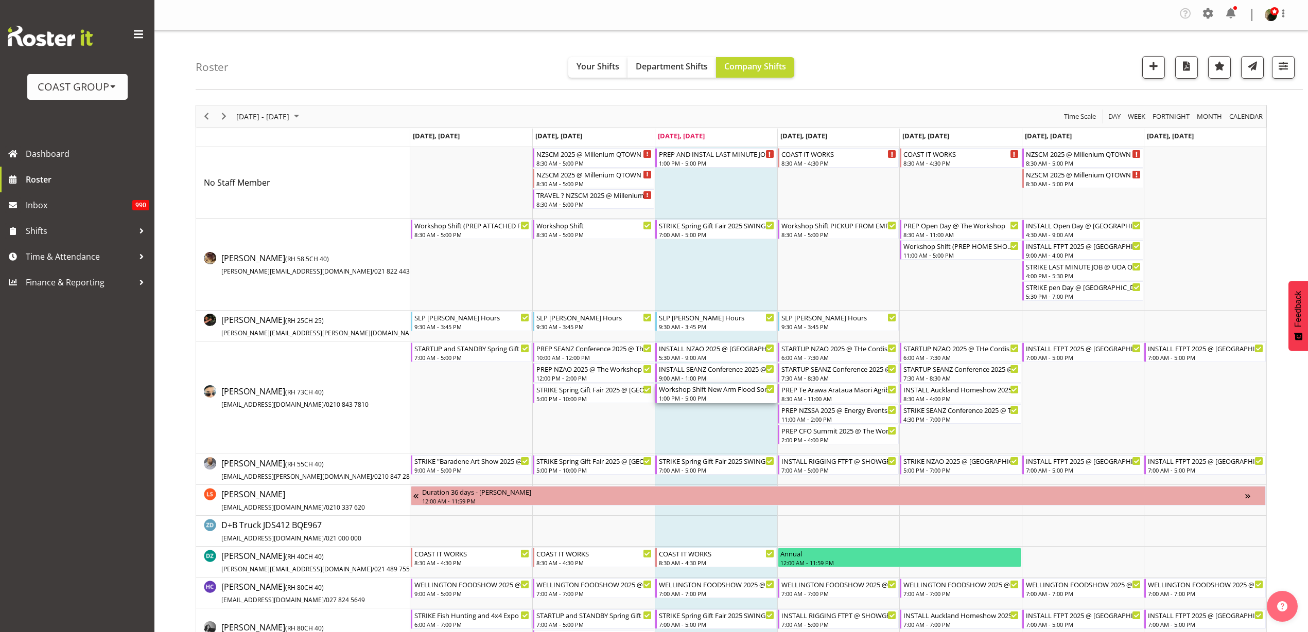
click at [699, 397] on div "1:00 PM - 5:00 PM" at bounding box center [717, 398] width 116 height 8
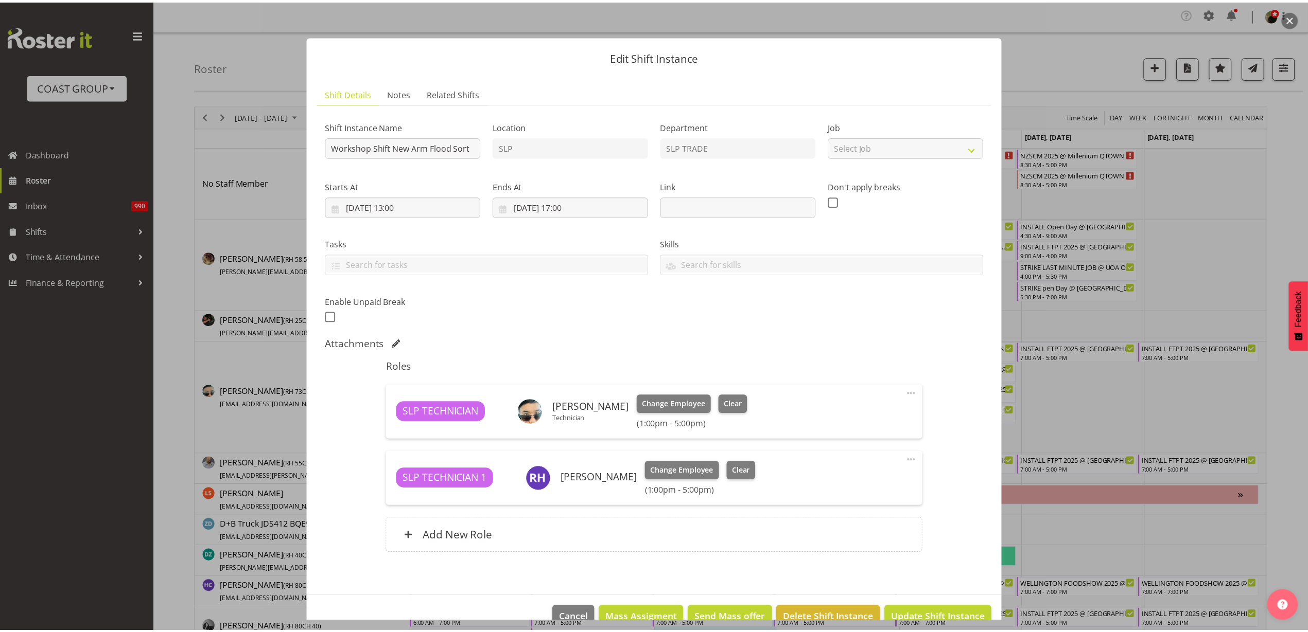
scroll to position [23, 0]
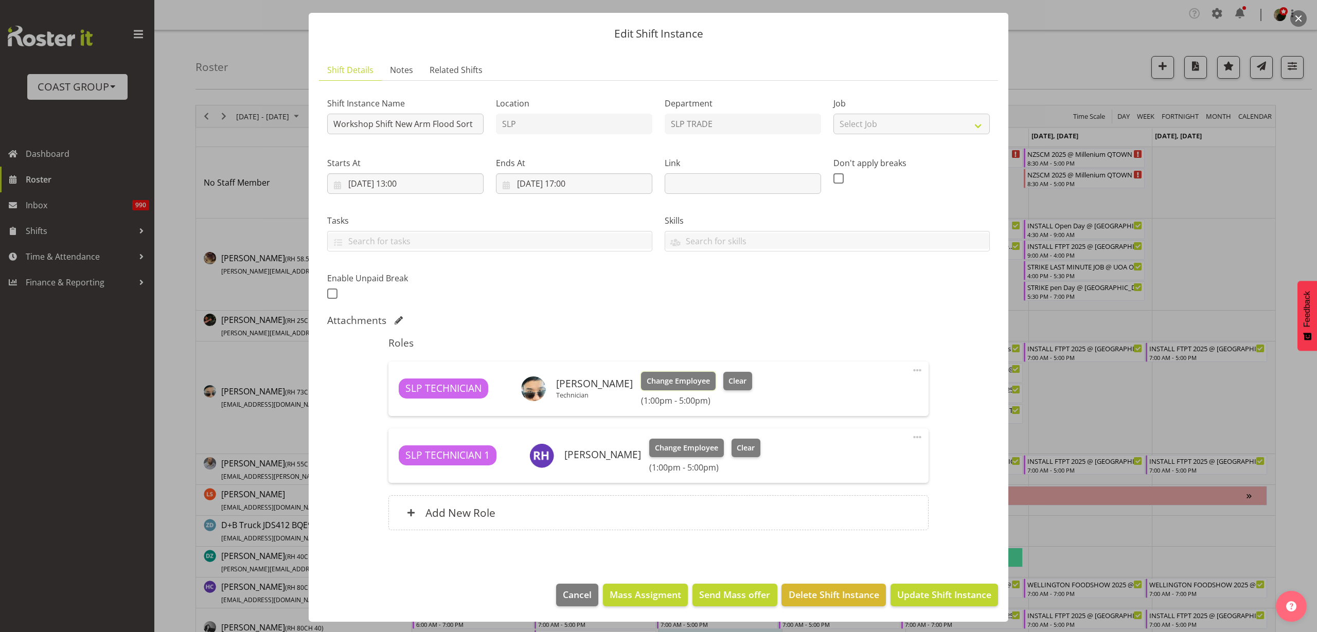
click at [674, 377] on span "Change Employee" at bounding box center [678, 381] width 63 height 11
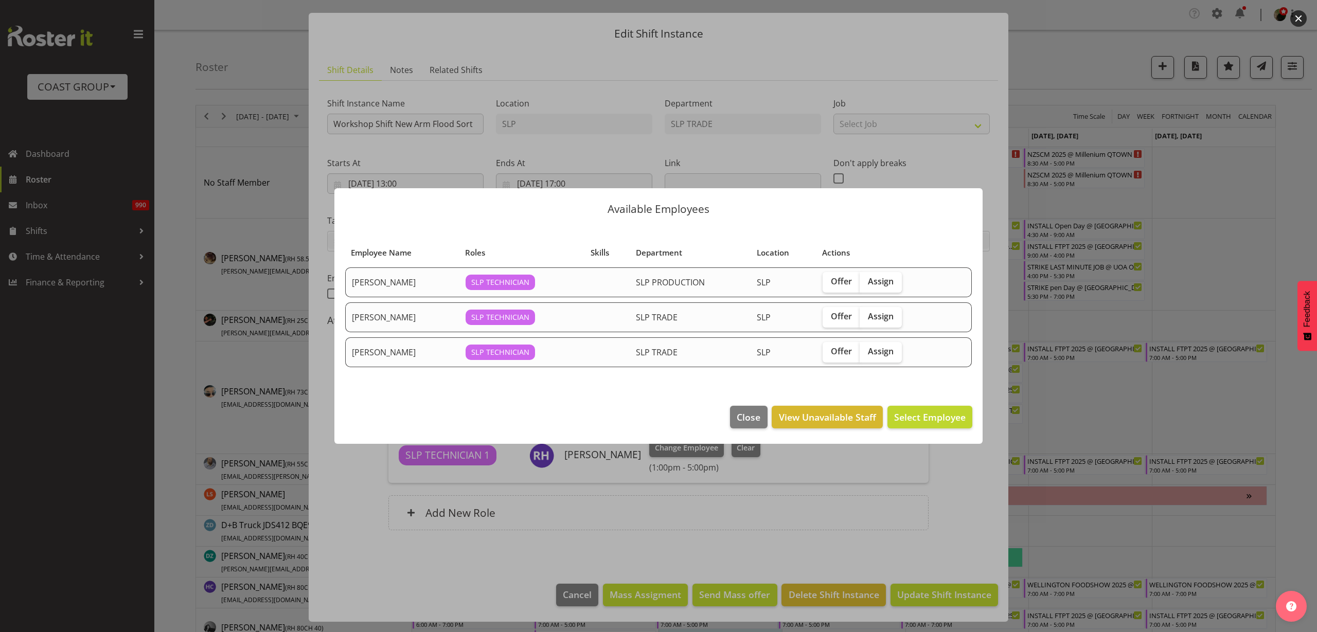
click at [878, 316] on span "Assign" at bounding box center [881, 316] width 26 height 10
click at [867, 316] on input "Assign" at bounding box center [863, 316] width 7 height 7
checkbox input "true"
click at [919, 412] on span "Assign [PERSON_NAME]" at bounding box center [914, 417] width 104 height 12
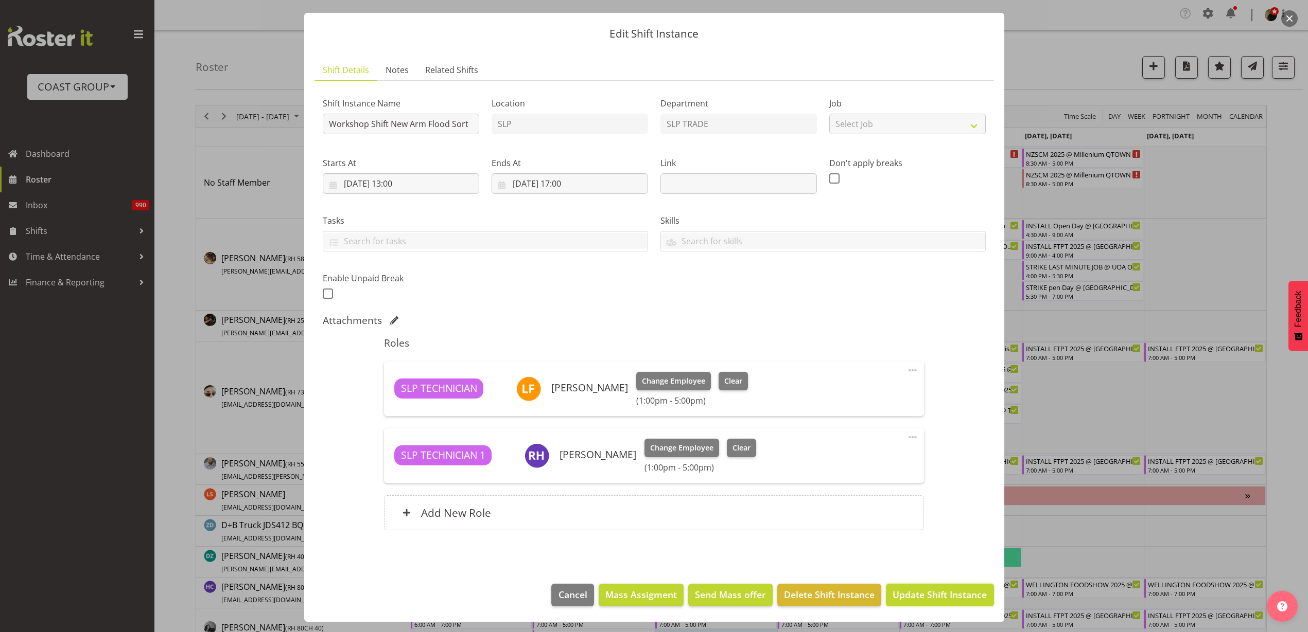
click at [949, 591] on span "Update Shift Instance" at bounding box center [939, 594] width 94 height 13
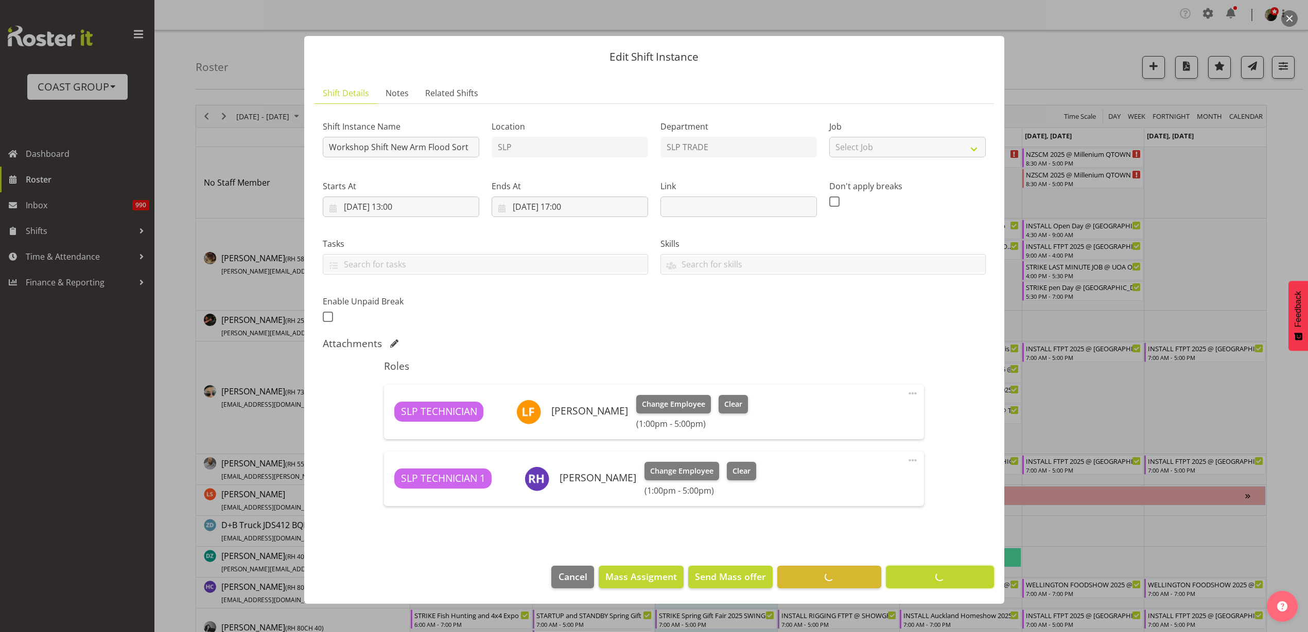
scroll to position [0, 0]
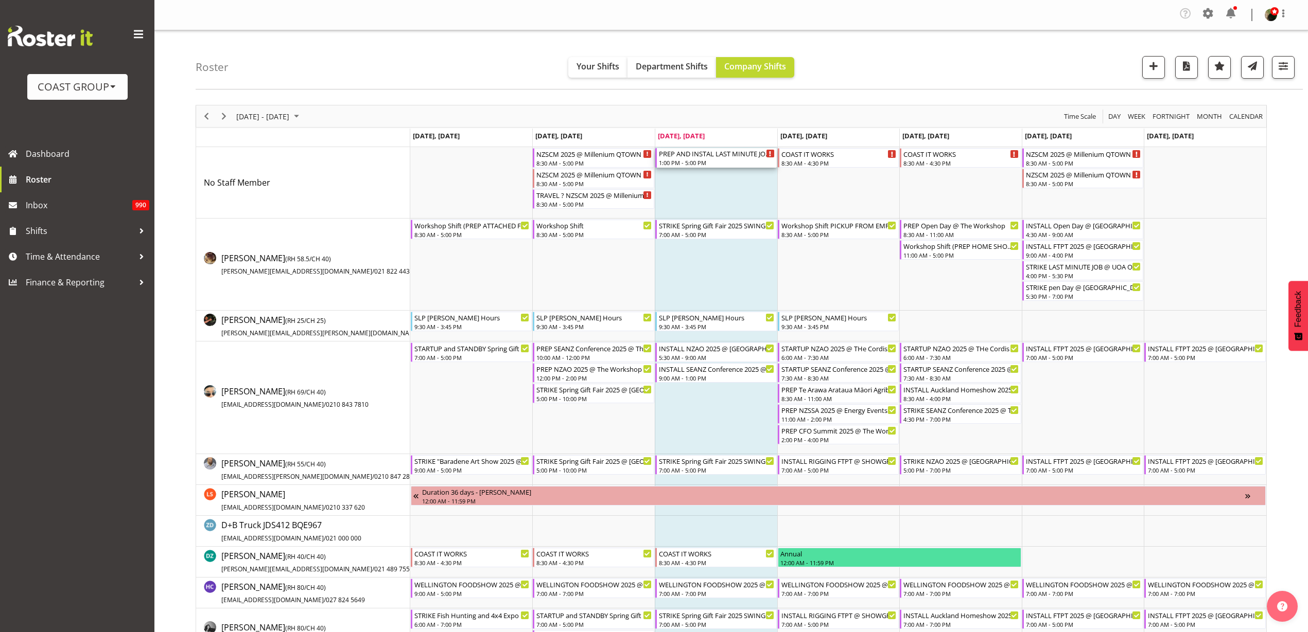
click at [709, 157] on div "PREP AND INSTAL LAST MINUTE JOB @ UOA On Site ASAP" at bounding box center [717, 153] width 116 height 10
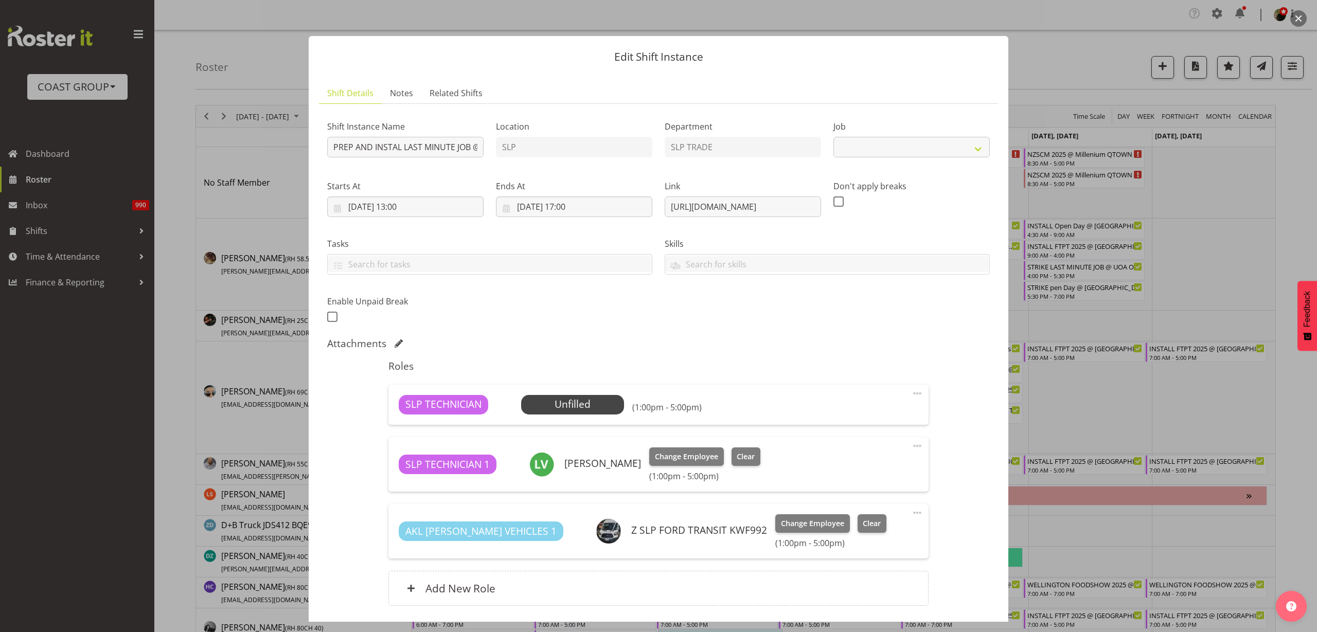
select select "10577"
click at [0, 0] on span "Select Employee" at bounding box center [0, 0] width 0 height 0
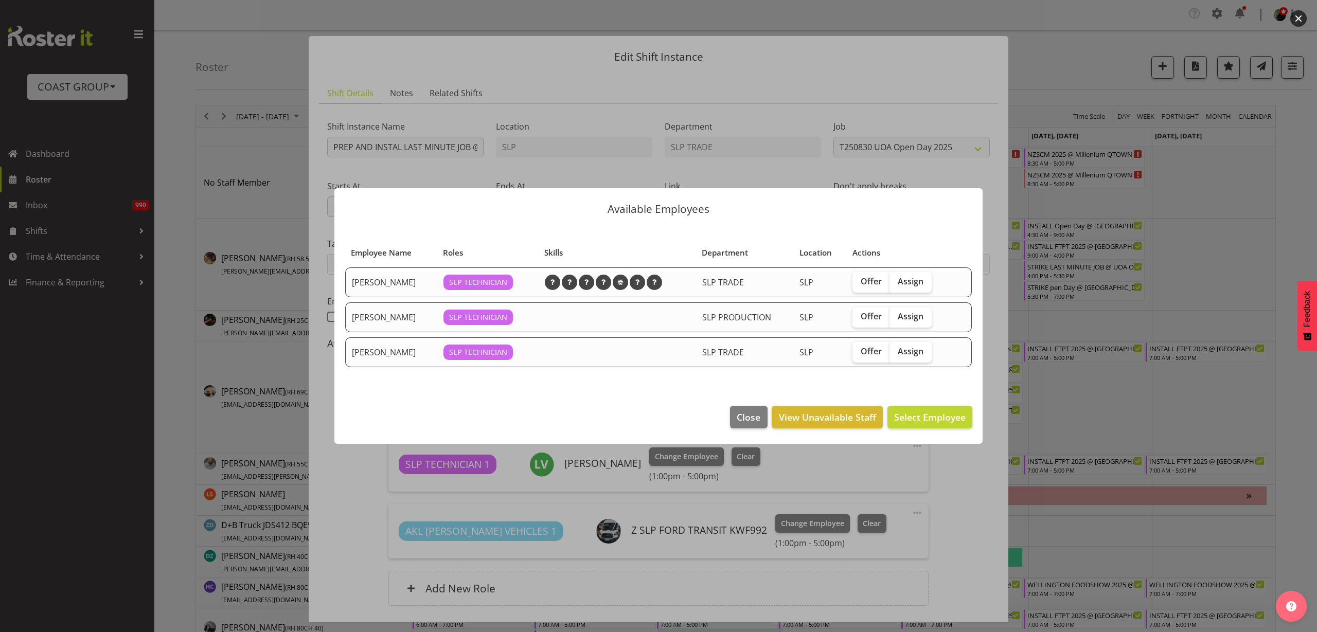
click at [920, 281] on span "Assign" at bounding box center [911, 281] width 26 height 10
click at [896, 281] on input "Assign" at bounding box center [893, 281] width 7 height 7
checkbox input "true"
click at [911, 417] on span "Assign Aof Anujarawat" at bounding box center [916, 417] width 99 height 12
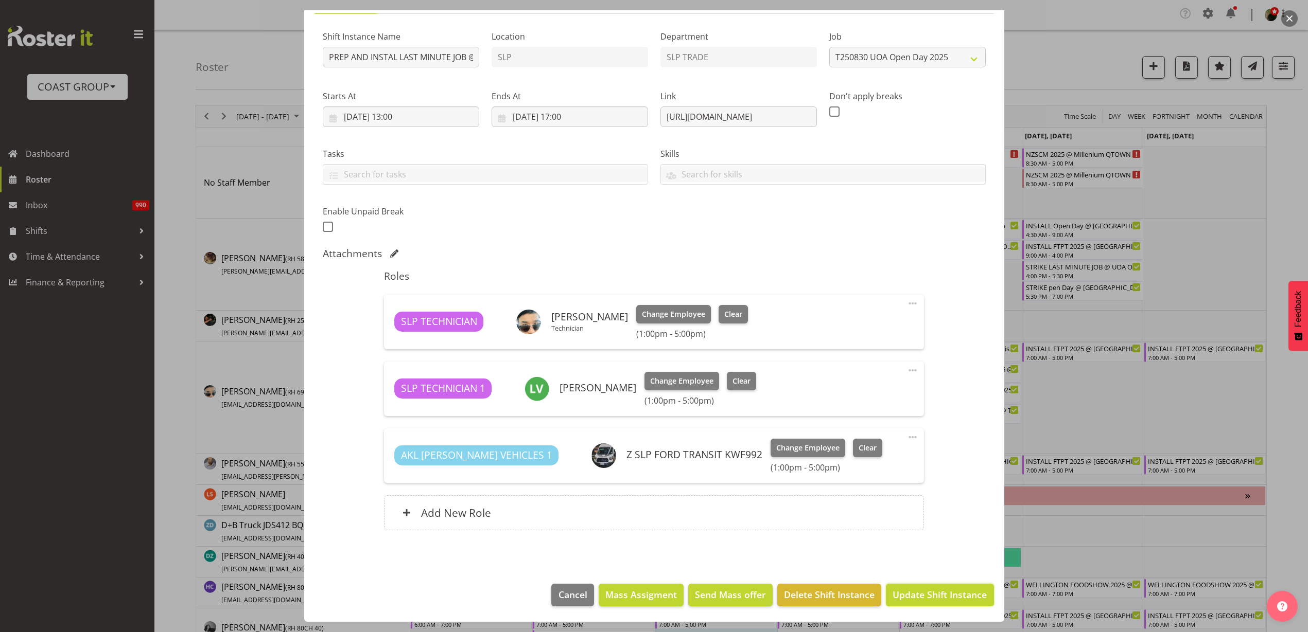
click at [911, 589] on span "Update Shift Instance" at bounding box center [939, 594] width 94 height 13
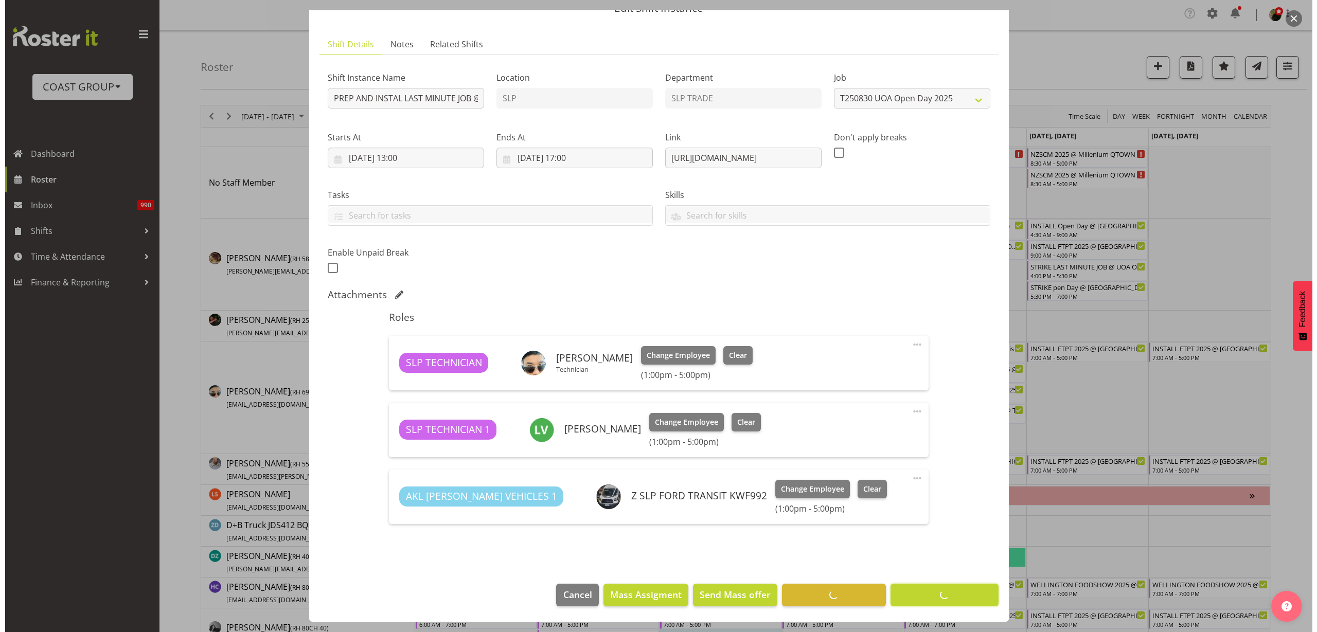
scroll to position [49, 0]
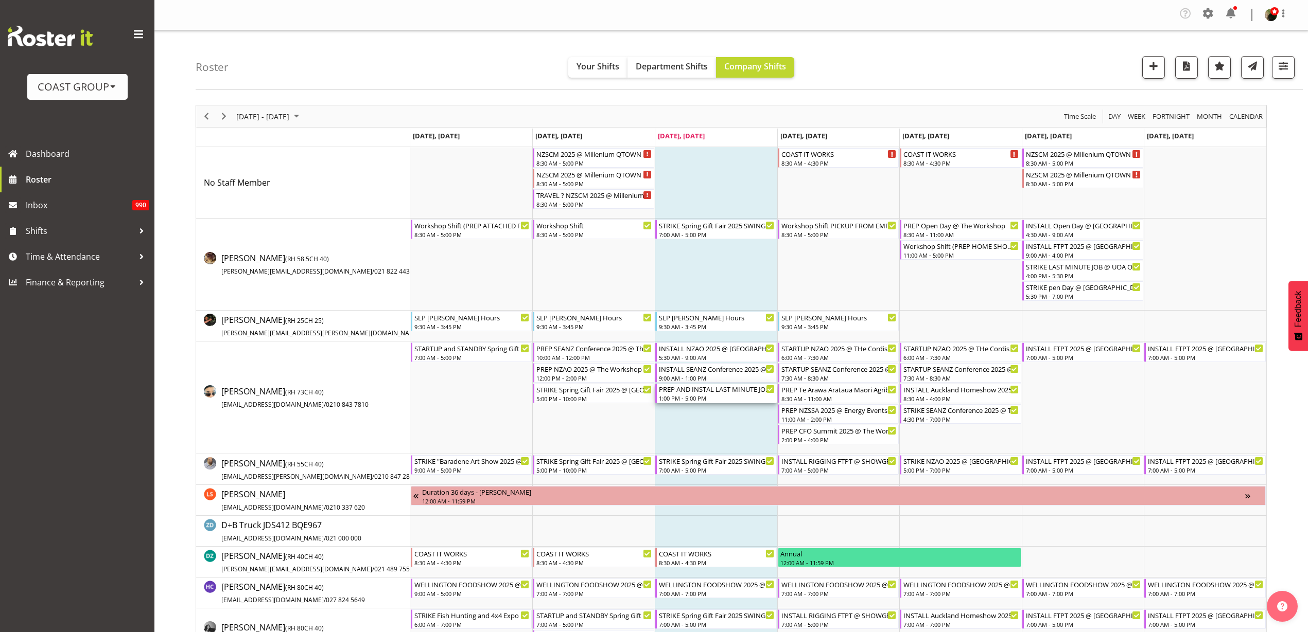
click at [680, 399] on div "1:00 PM - 5:00 PM" at bounding box center [717, 398] width 116 height 8
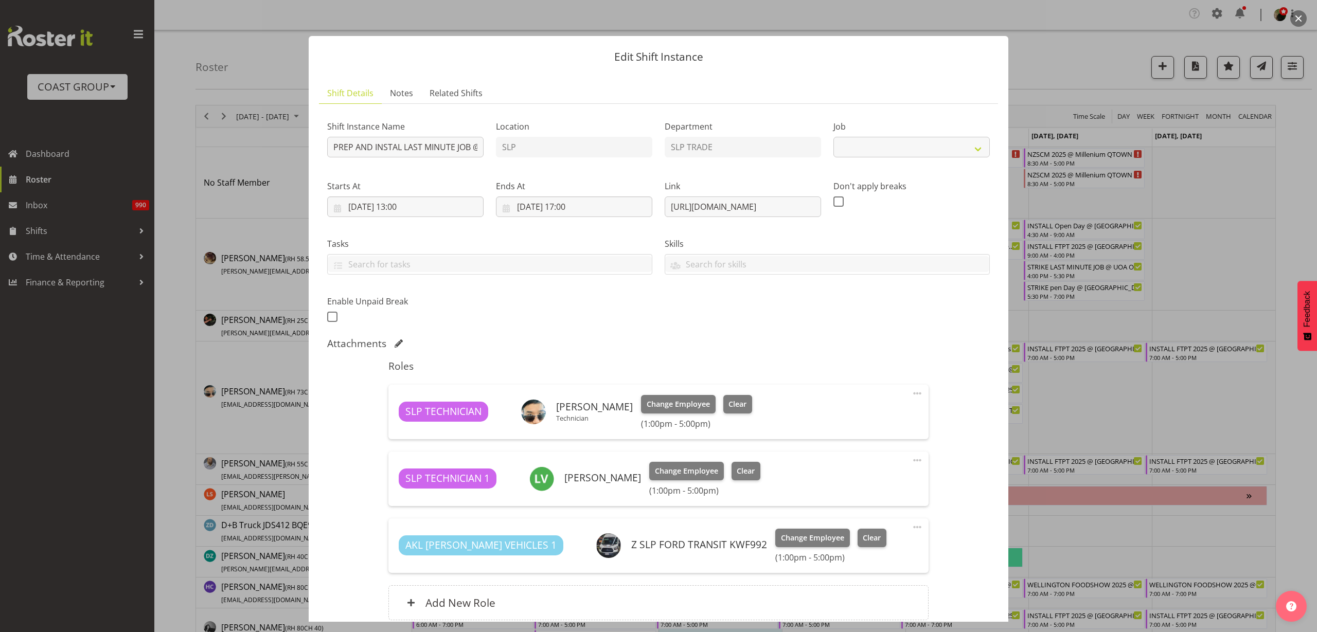
select select "10577"
drag, startPoint x: 664, startPoint y: 207, endPoint x: 1332, endPoint y: 200, distance: 668.0
click at [1307, 200] on html "COAST GROUP Generator Rental Services LTD Dashboard Roster Inbox 990 Shifts Tim…" at bounding box center [658, 316] width 1317 height 632
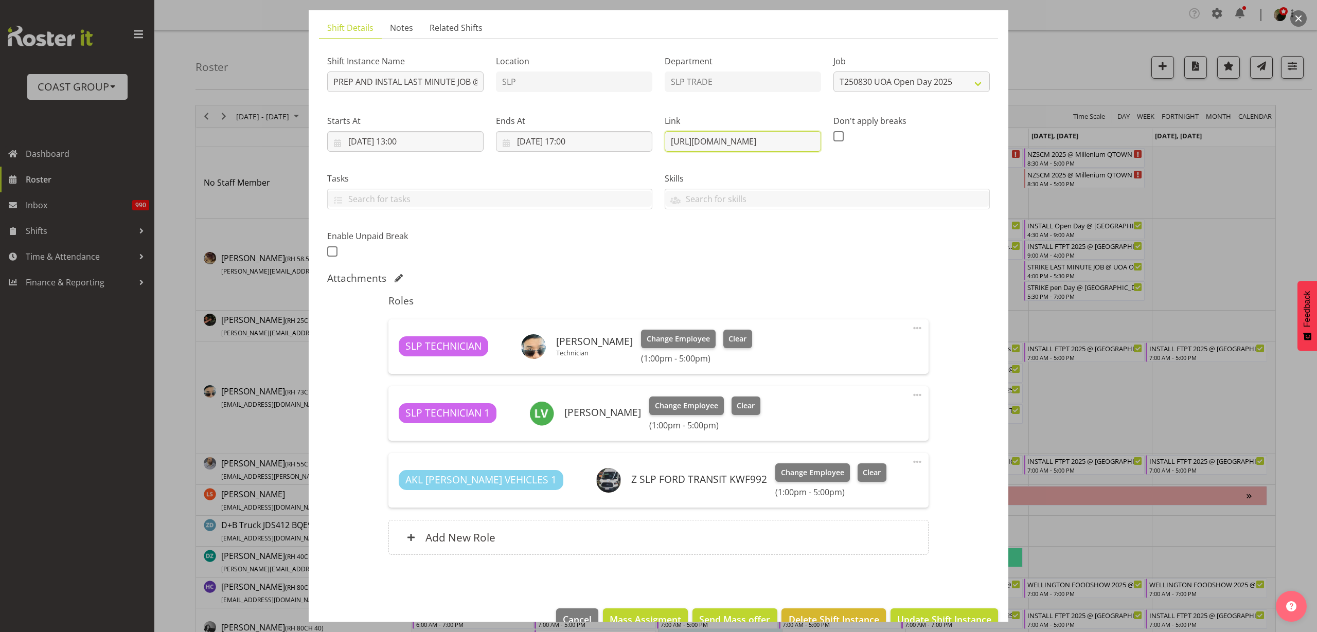
scroll to position [90, 0]
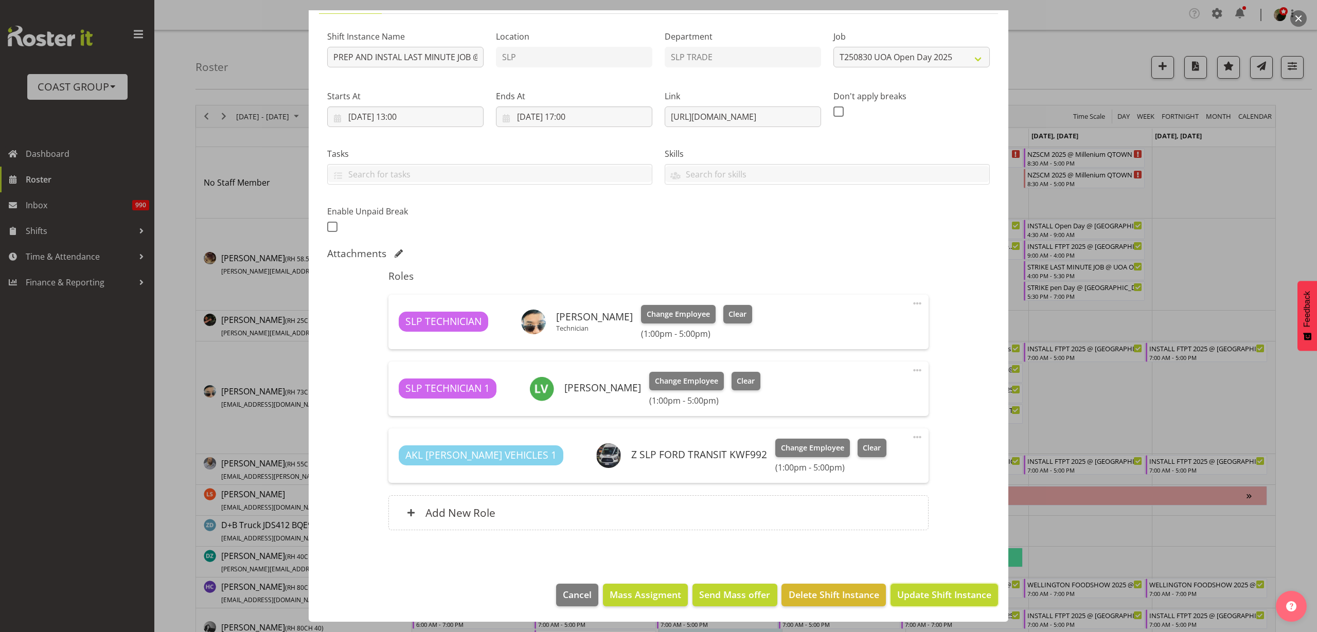
click at [960, 598] on span "Update Shift Instance" at bounding box center [944, 594] width 94 height 13
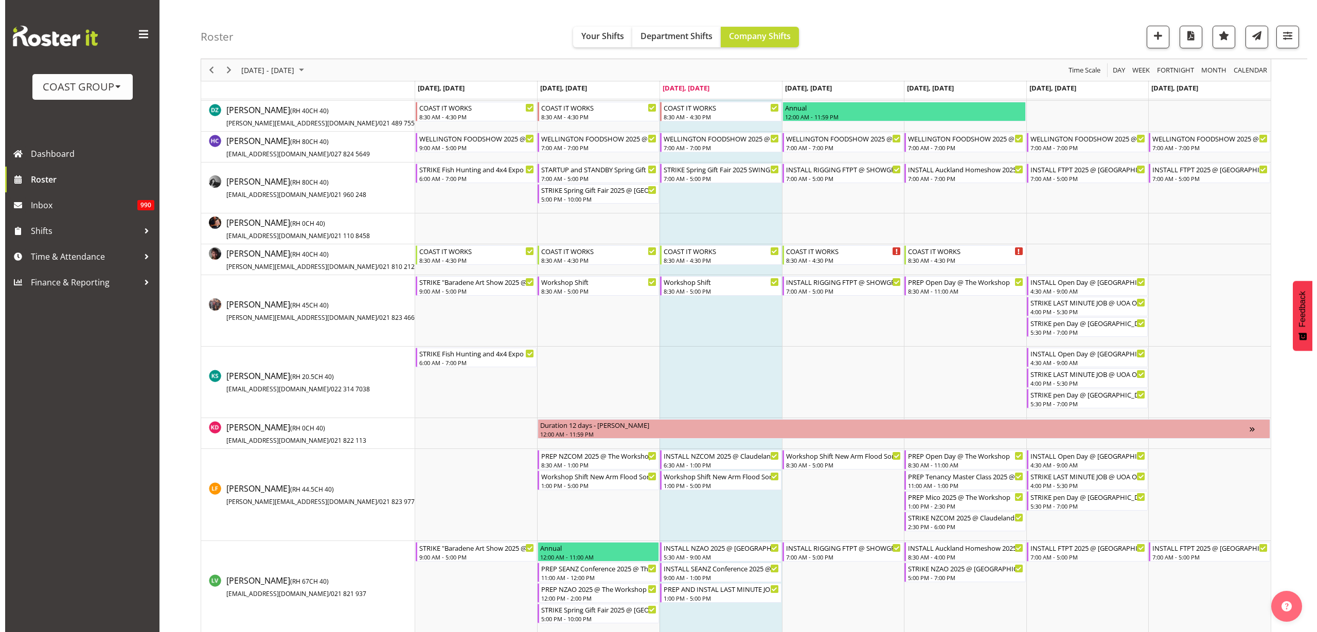
scroll to position [515, 0]
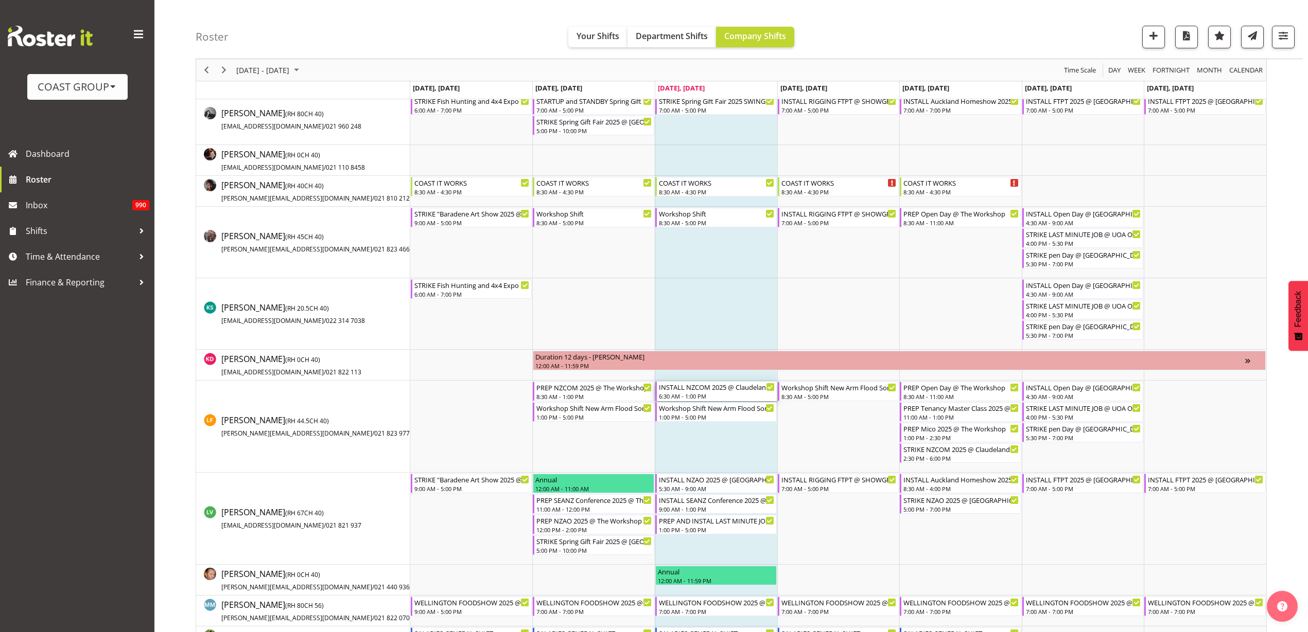
click at [716, 394] on div "6:30 AM - 1:00 PM" at bounding box center [717, 396] width 116 height 8
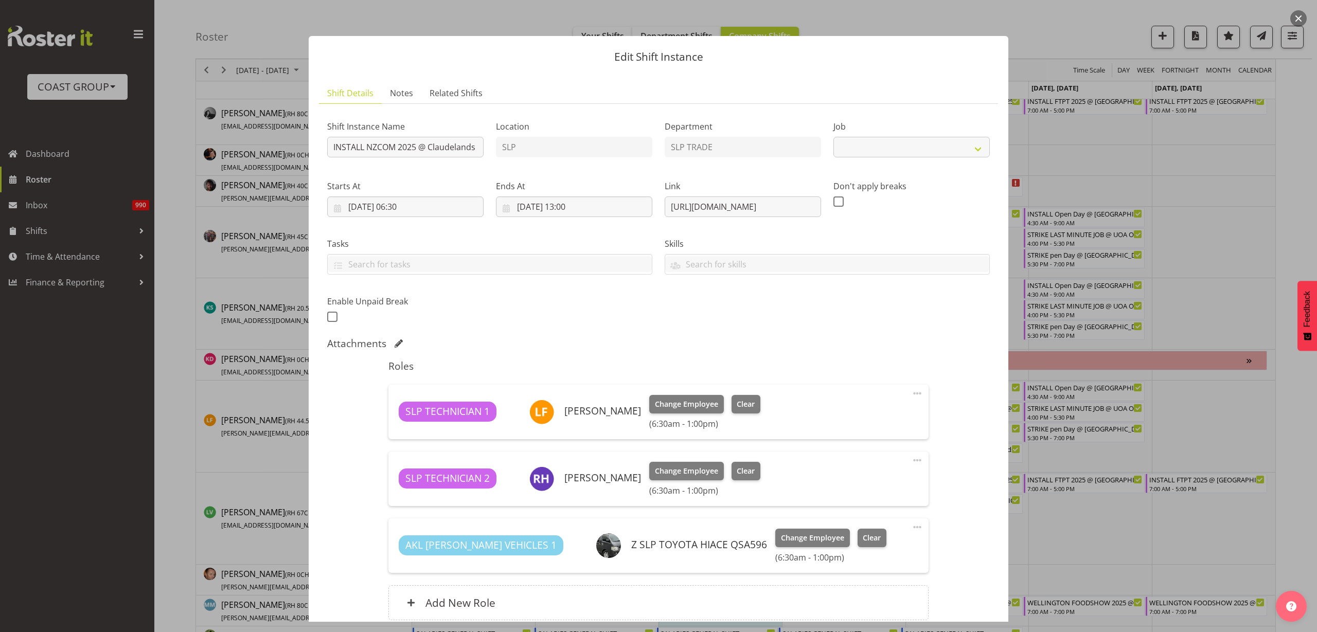
select select "10089"
drag, startPoint x: 661, startPoint y: 204, endPoint x: 1163, endPoint y: 201, distance: 501.2
click at [1163, 201] on div "Edit Shift Instance Shift Details Notes Related Shifts Shift Instance Name INST…" at bounding box center [658, 316] width 1317 height 632
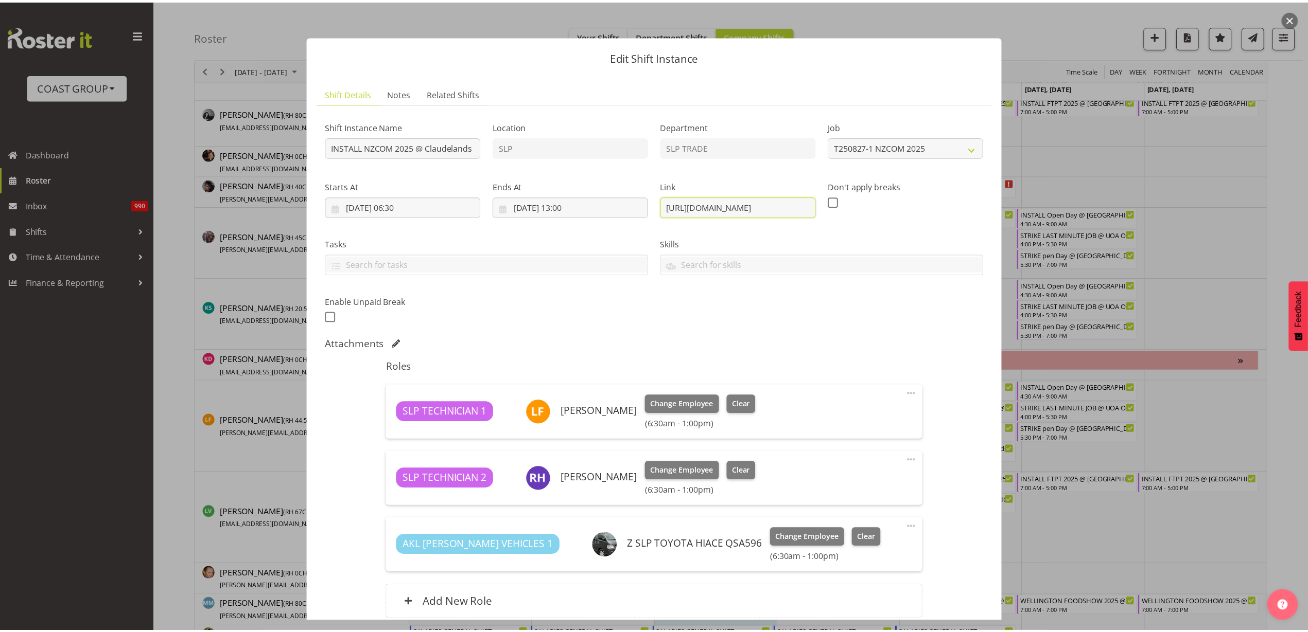
scroll to position [0, 0]
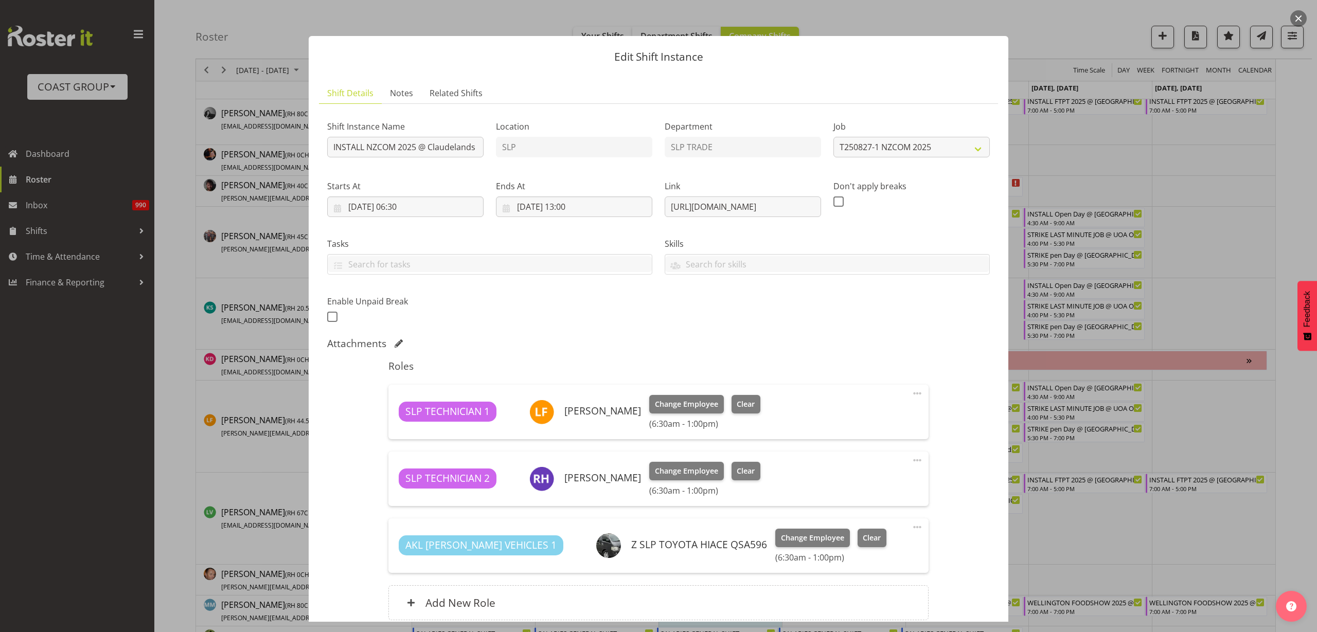
click at [1298, 17] on button "button" at bounding box center [1299, 18] width 16 height 16
